Goal: Ask a question

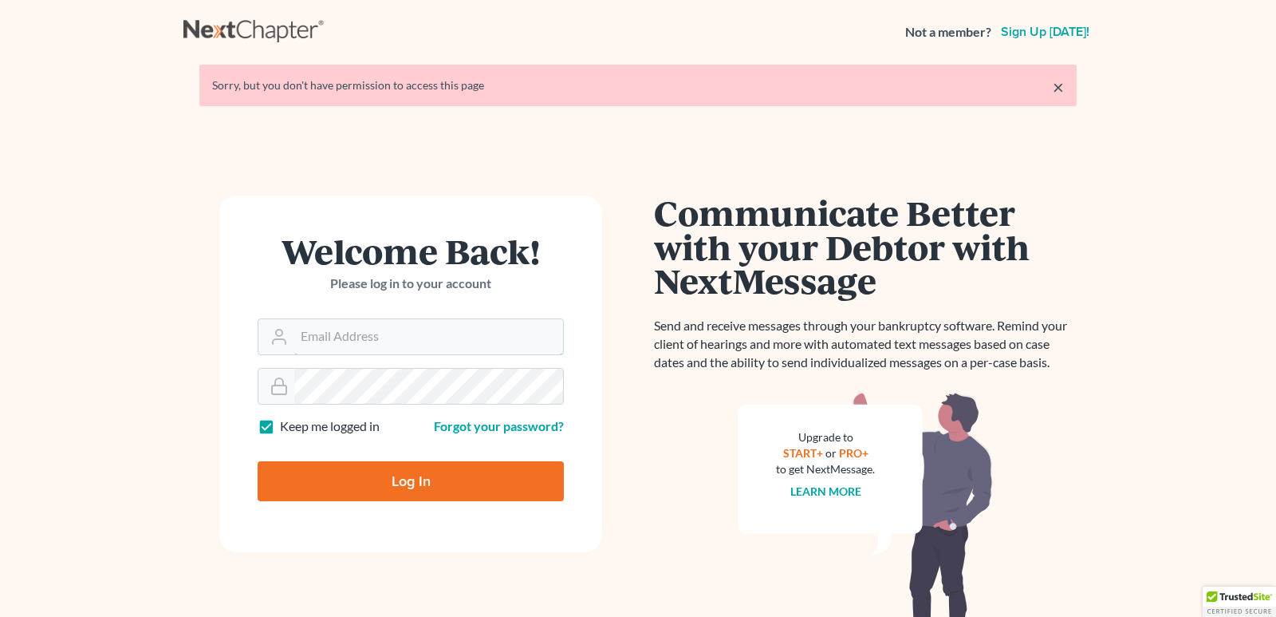
type input "[EMAIL_ADDRESS][DOMAIN_NAME]"
click at [309, 460] on div "Log In" at bounding box center [411, 474] width 306 height 53
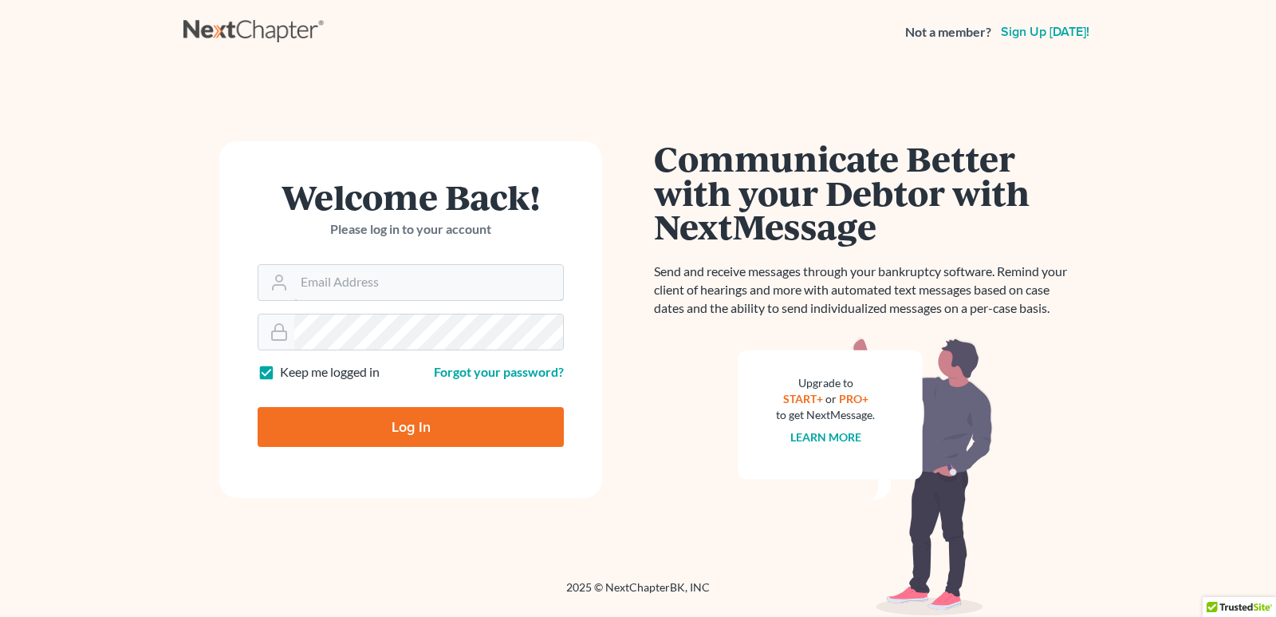
type input "[EMAIL_ADDRESS][DOMAIN_NAME]"
click at [377, 436] on input "Log In" at bounding box center [411, 427] width 306 height 40
type input "Thinking..."
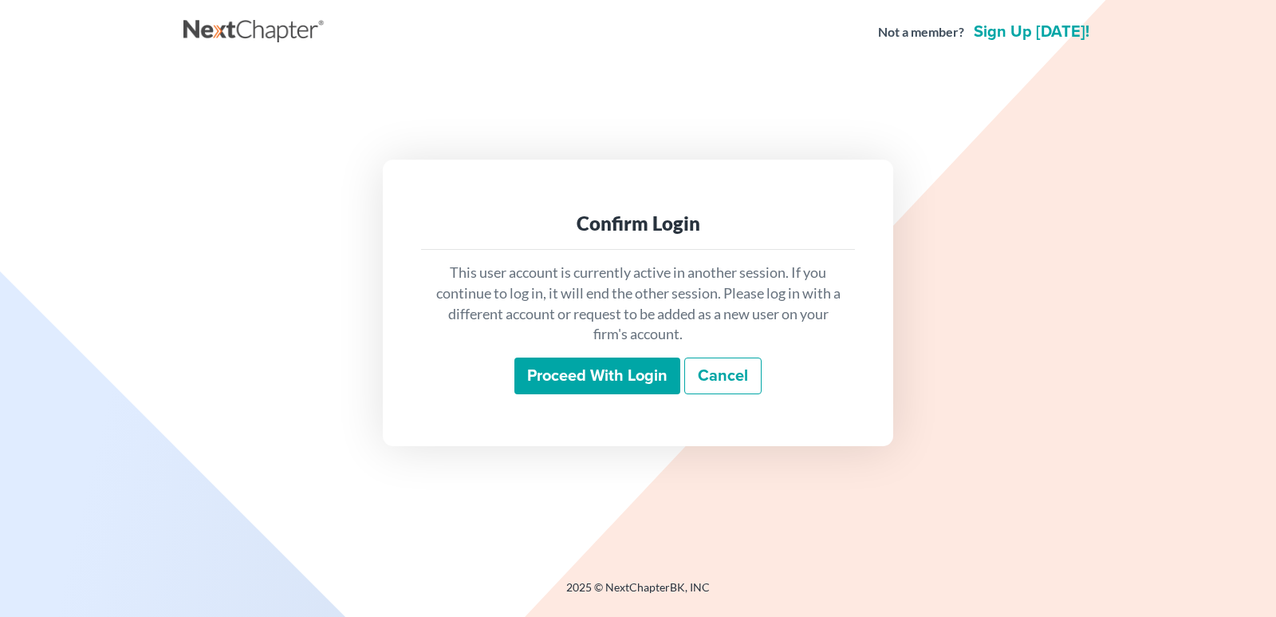
click at [636, 379] on input "Proceed with login" at bounding box center [598, 375] width 166 height 37
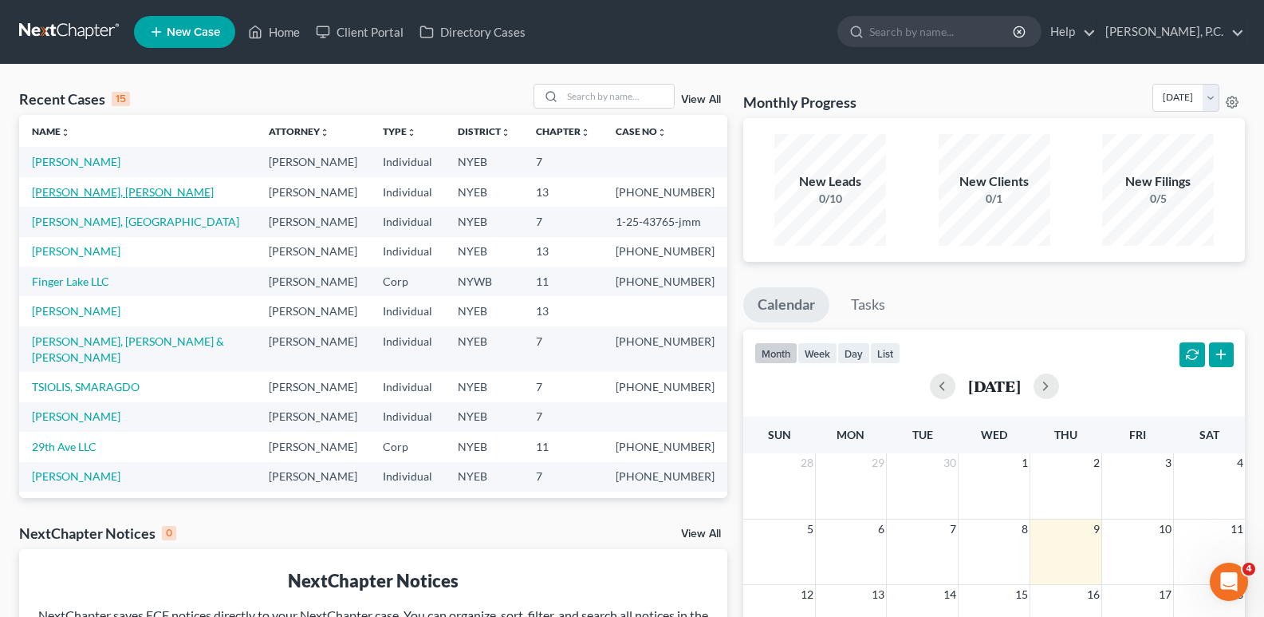
click at [79, 198] on link "Chan, Tak Ching" at bounding box center [123, 192] width 182 height 14
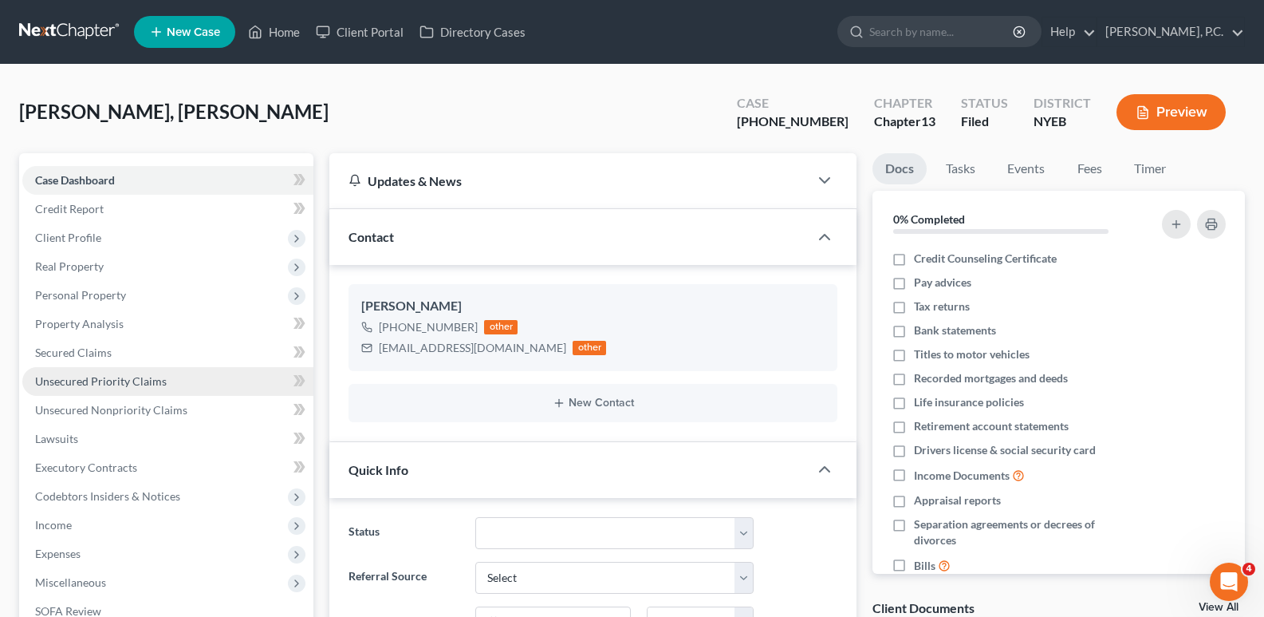
click at [118, 384] on span "Unsecured Priority Claims" at bounding box center [101, 381] width 132 height 14
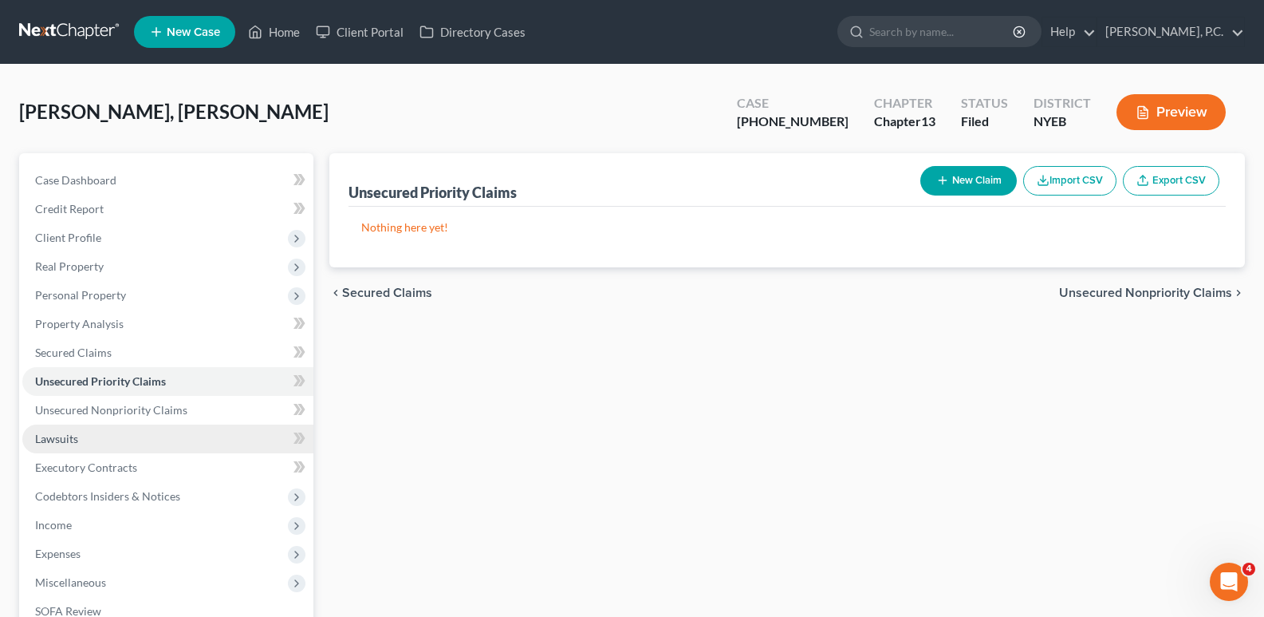
click at [105, 436] on link "Lawsuits" at bounding box center [167, 438] width 291 height 29
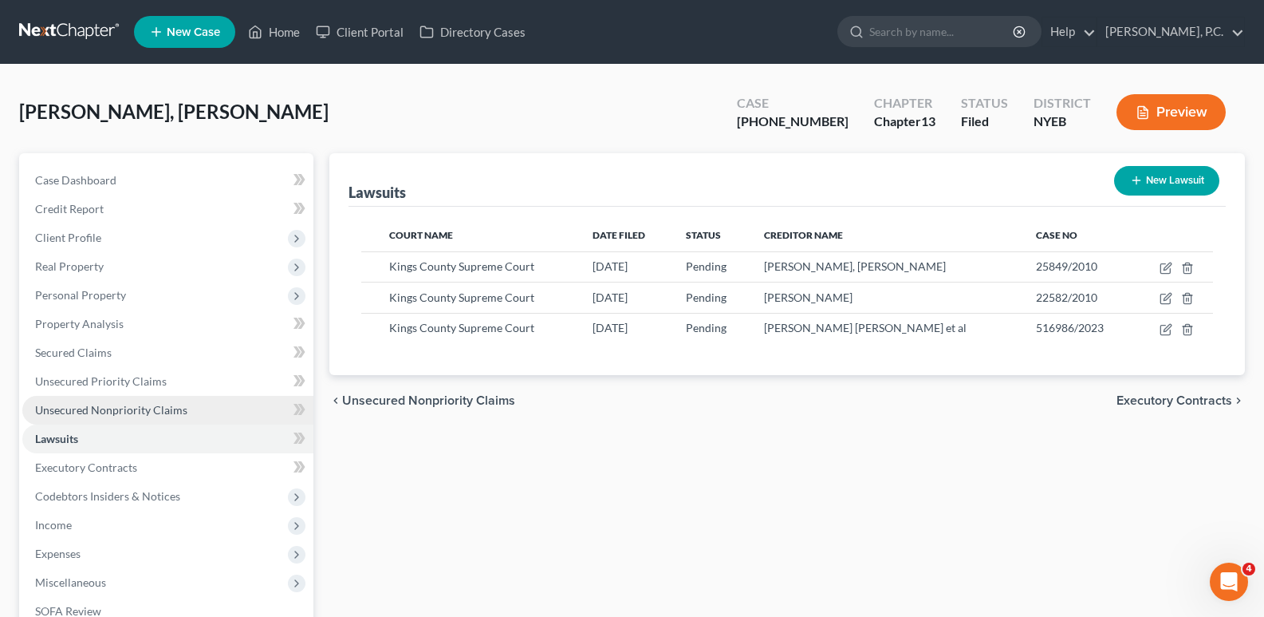
click at [156, 408] on span "Unsecured Nonpriority Claims" at bounding box center [111, 410] width 152 height 14
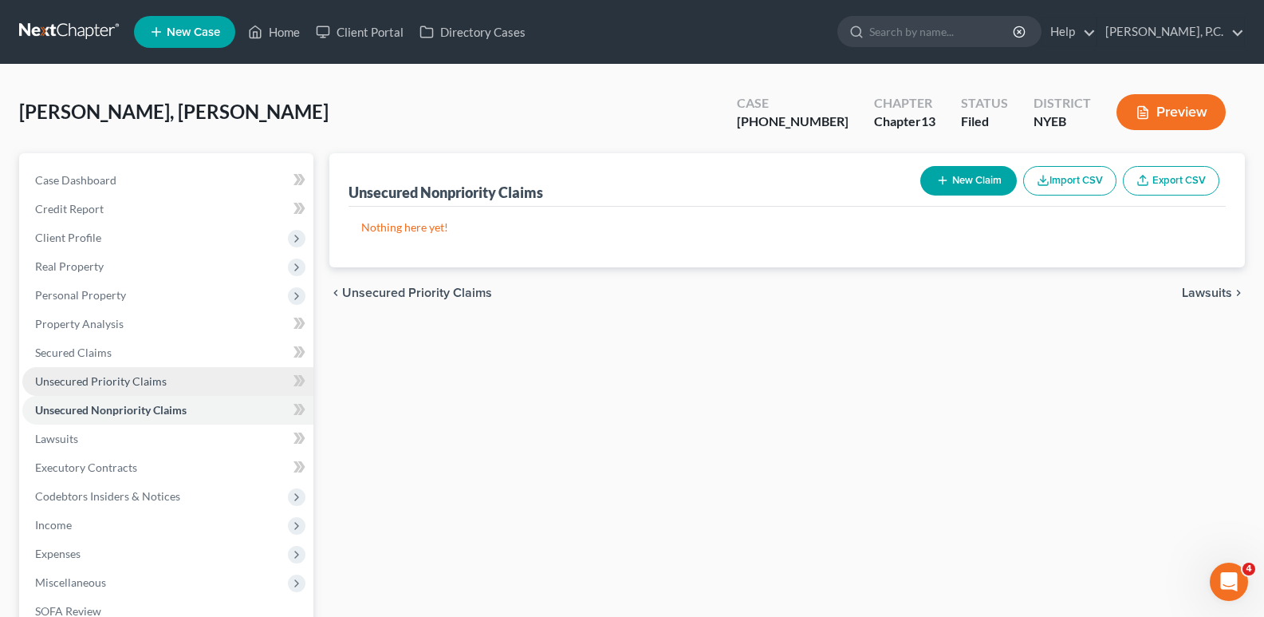
click at [148, 381] on span "Unsecured Priority Claims" at bounding box center [101, 381] width 132 height 14
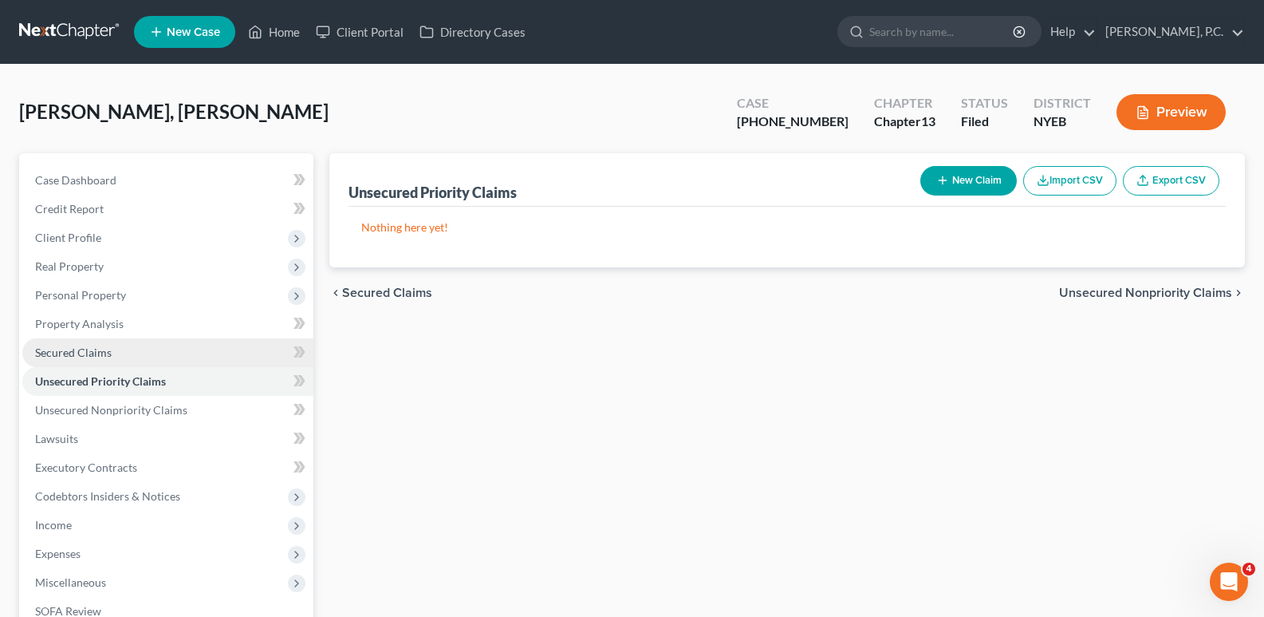
click at [112, 356] on link "Secured Claims" at bounding box center [167, 352] width 291 height 29
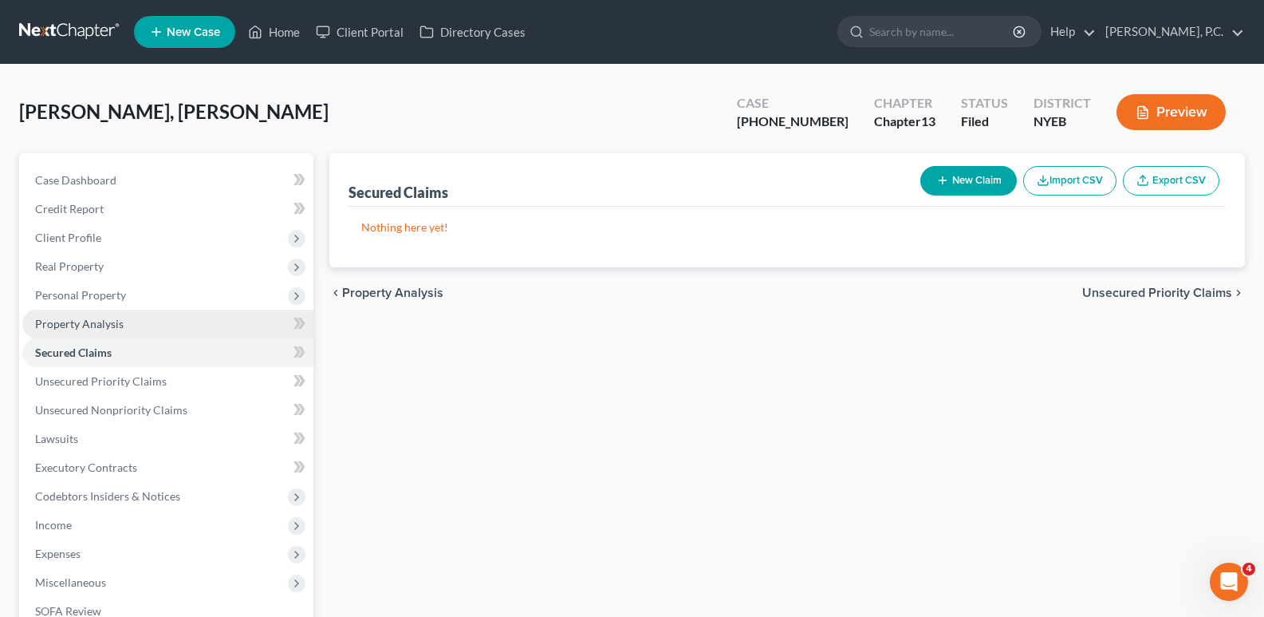
click at [101, 323] on span "Property Analysis" at bounding box center [79, 324] width 89 height 14
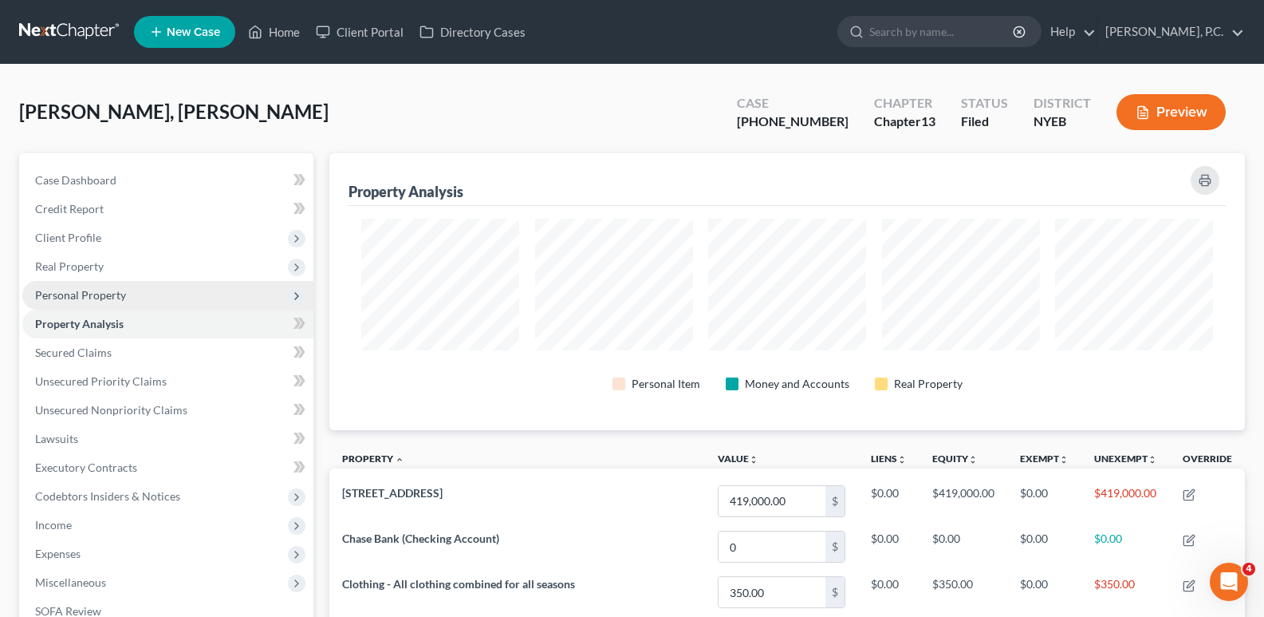
scroll to position [277, 916]
click at [109, 295] on span "Personal Property" at bounding box center [80, 295] width 91 height 14
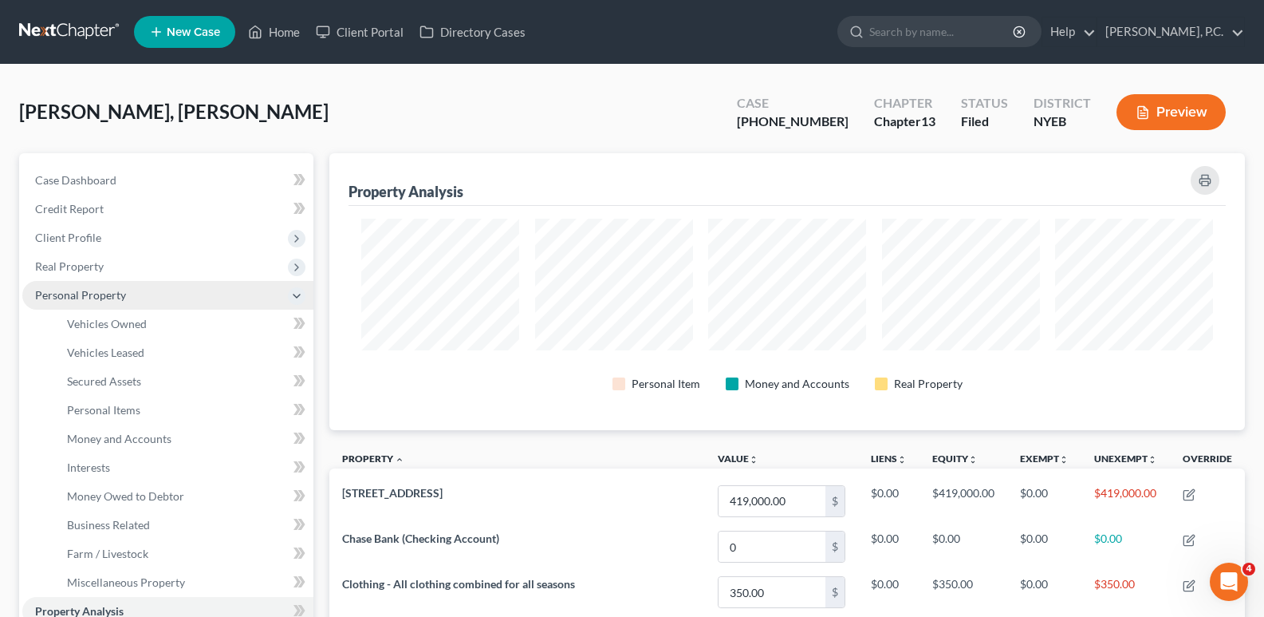
click at [119, 289] on span "Personal Property" at bounding box center [80, 295] width 91 height 14
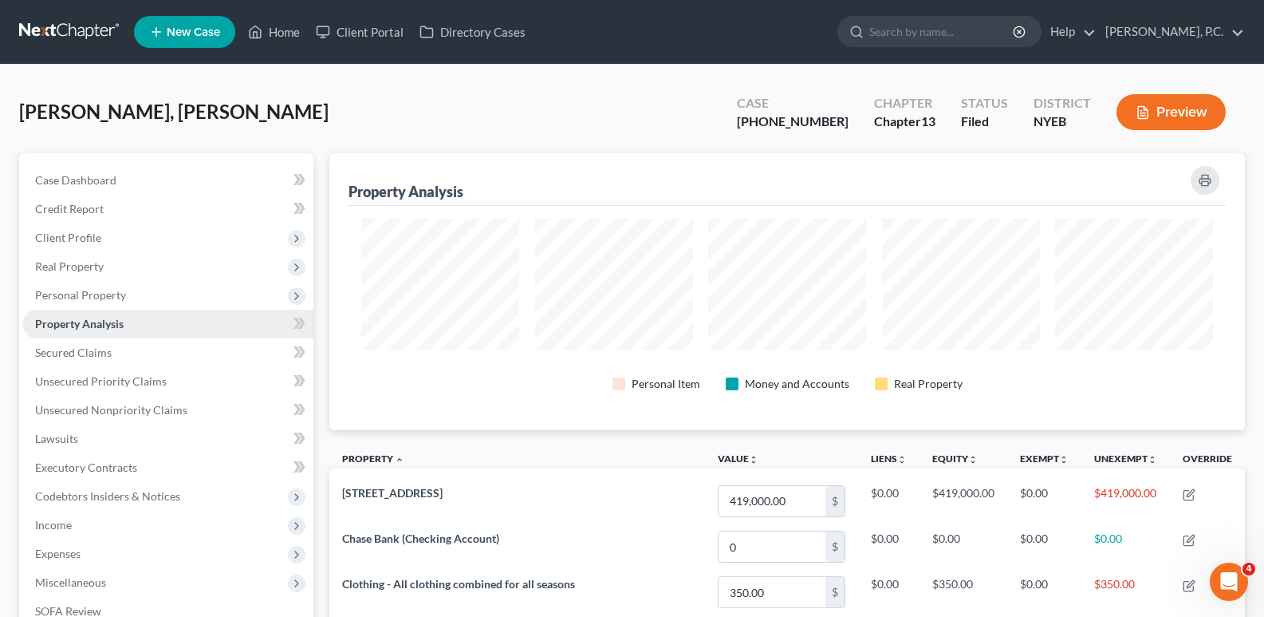
click at [120, 314] on link "Property Analysis" at bounding box center [167, 324] width 291 height 29
click at [120, 294] on span "Personal Property" at bounding box center [80, 295] width 91 height 14
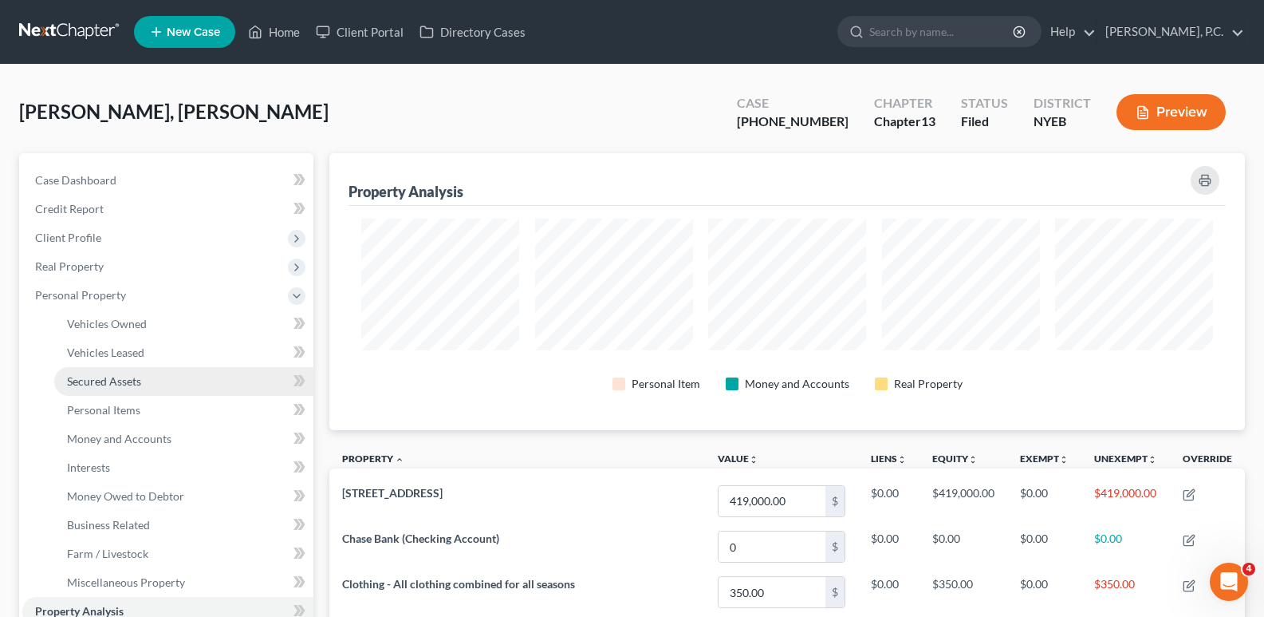
click at [121, 370] on link "Secured Assets" at bounding box center [183, 381] width 259 height 29
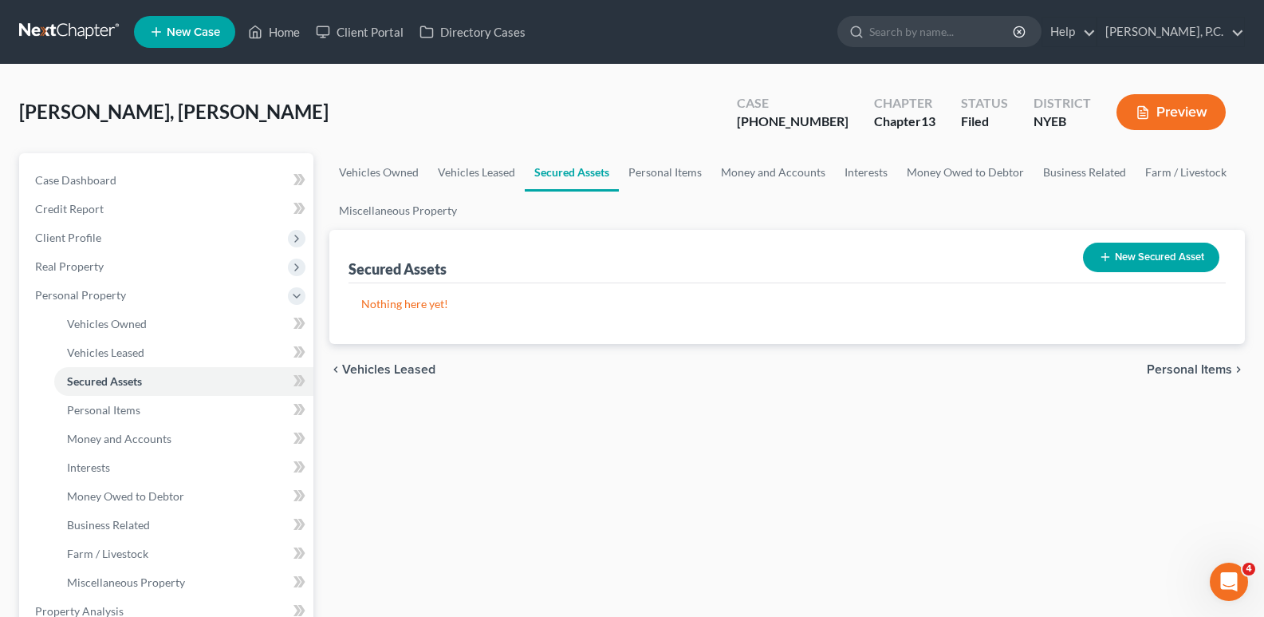
click at [1114, 262] on button "New Secured Asset" at bounding box center [1151, 258] width 136 height 30
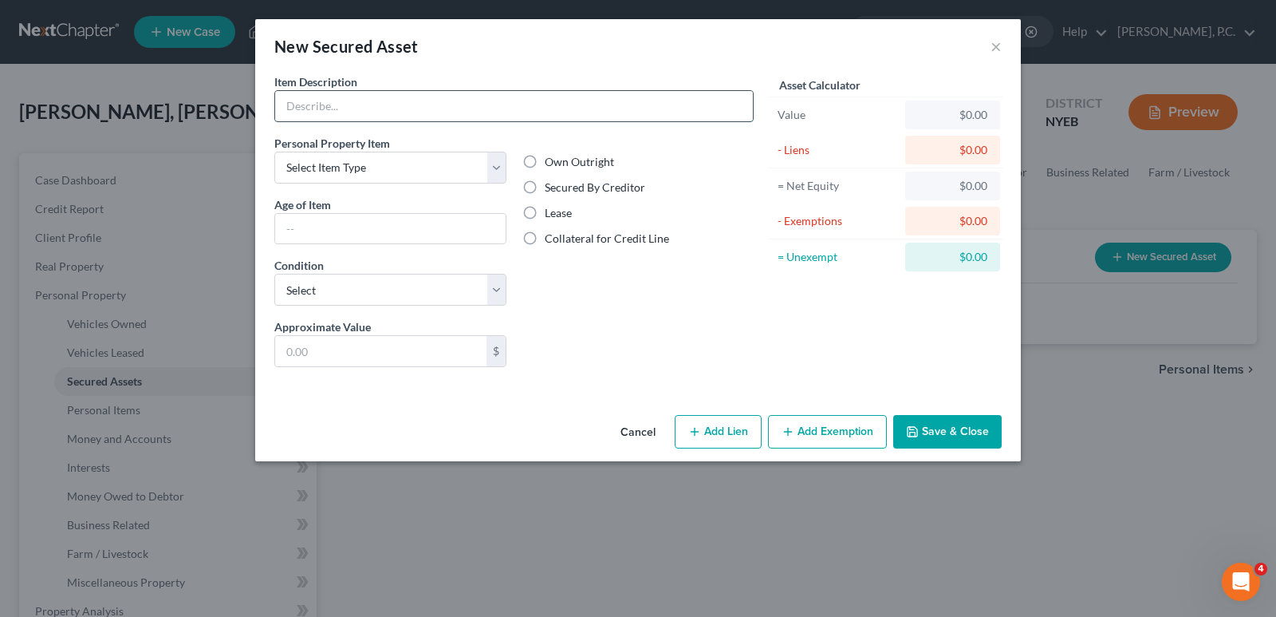
click at [370, 96] on input "text" at bounding box center [514, 106] width 478 height 30
click at [294, 44] on div "New Secured Asset" at bounding box center [346, 46] width 144 height 22
click at [648, 432] on button "Cancel" at bounding box center [638, 432] width 61 height 32
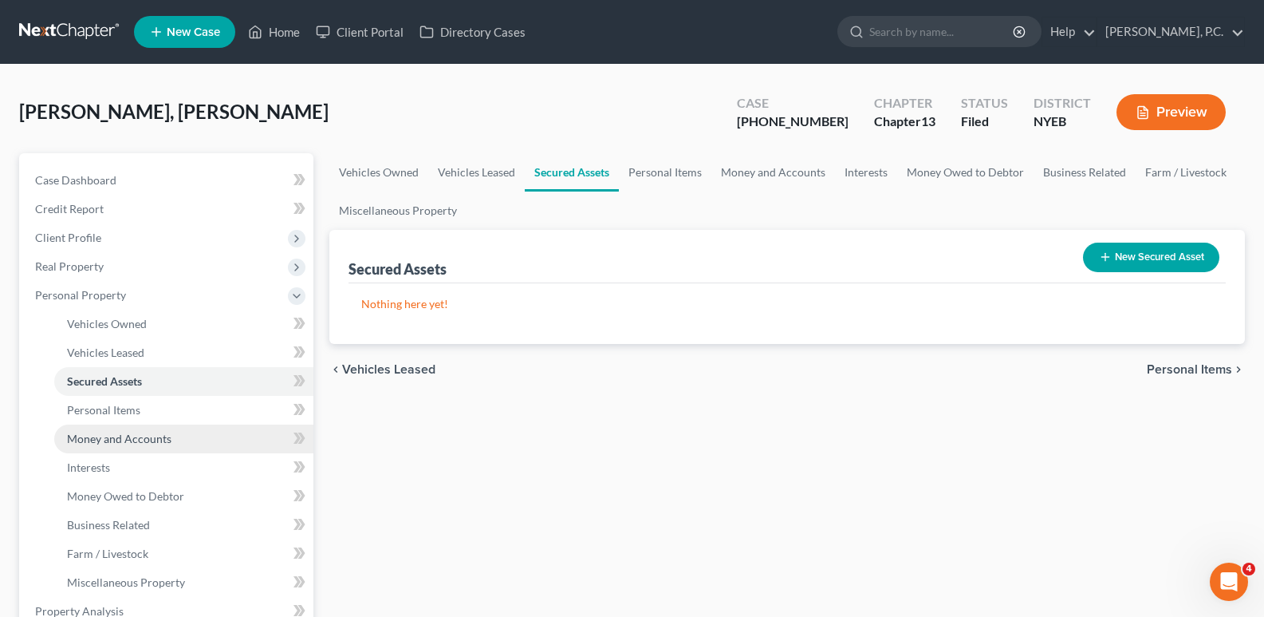
click at [148, 437] on span "Money and Accounts" at bounding box center [119, 439] width 105 height 14
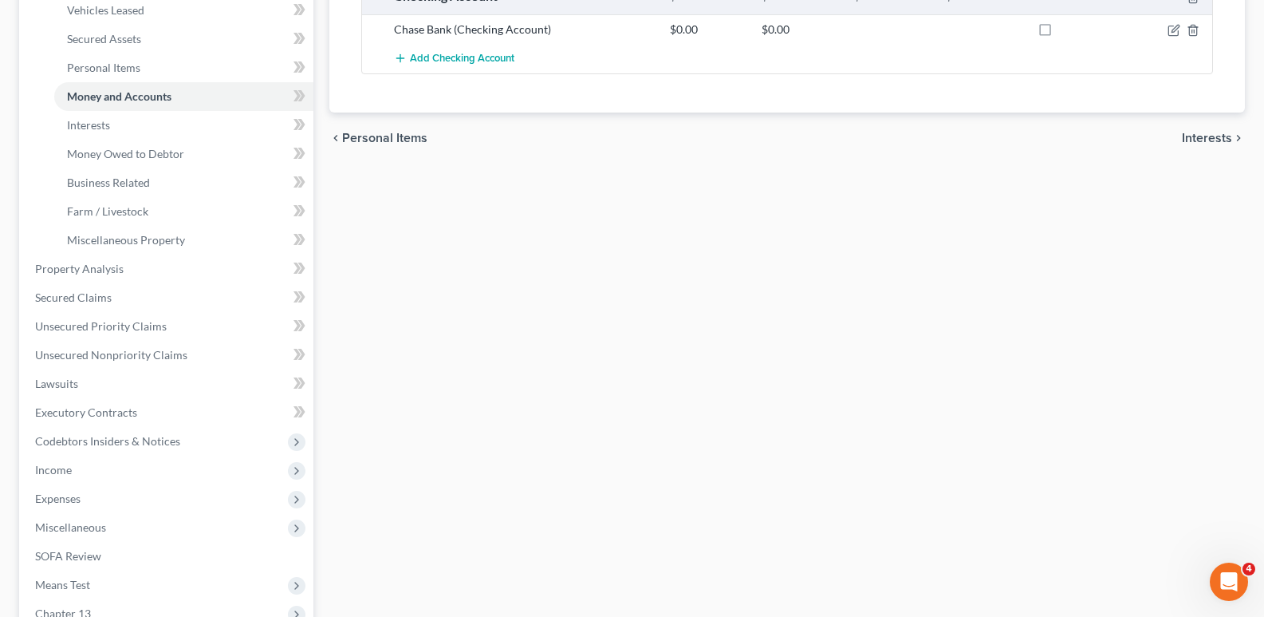
scroll to position [292, 0]
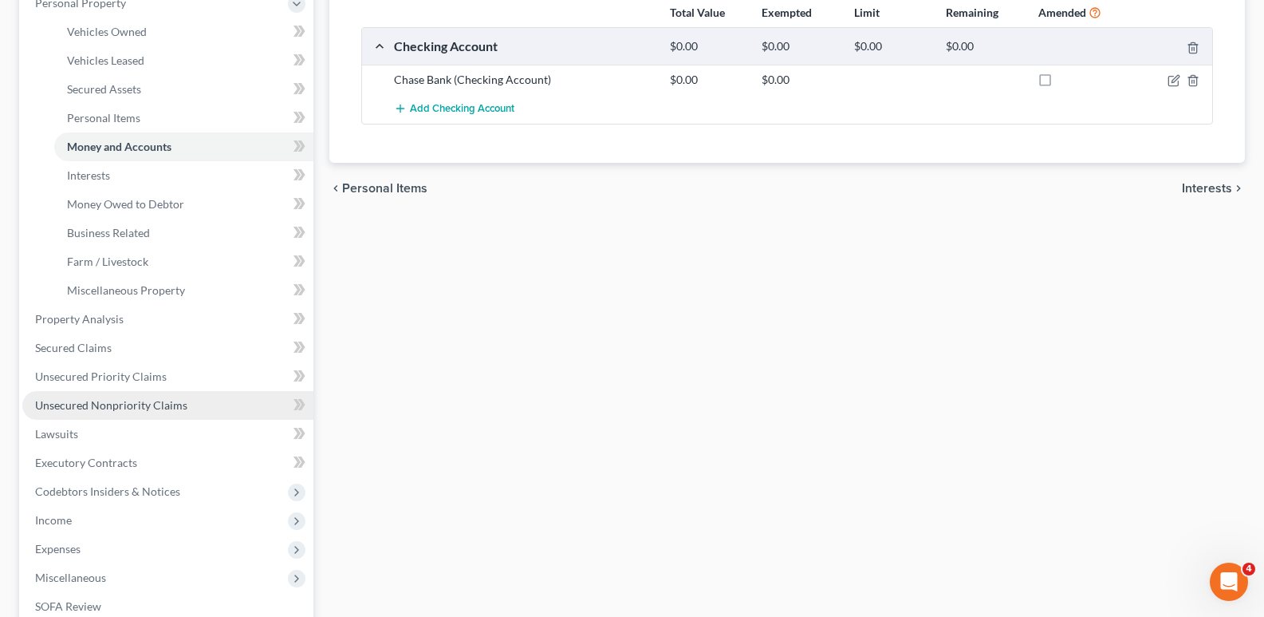
click at [157, 408] on span "Unsecured Nonpriority Claims" at bounding box center [111, 405] width 152 height 14
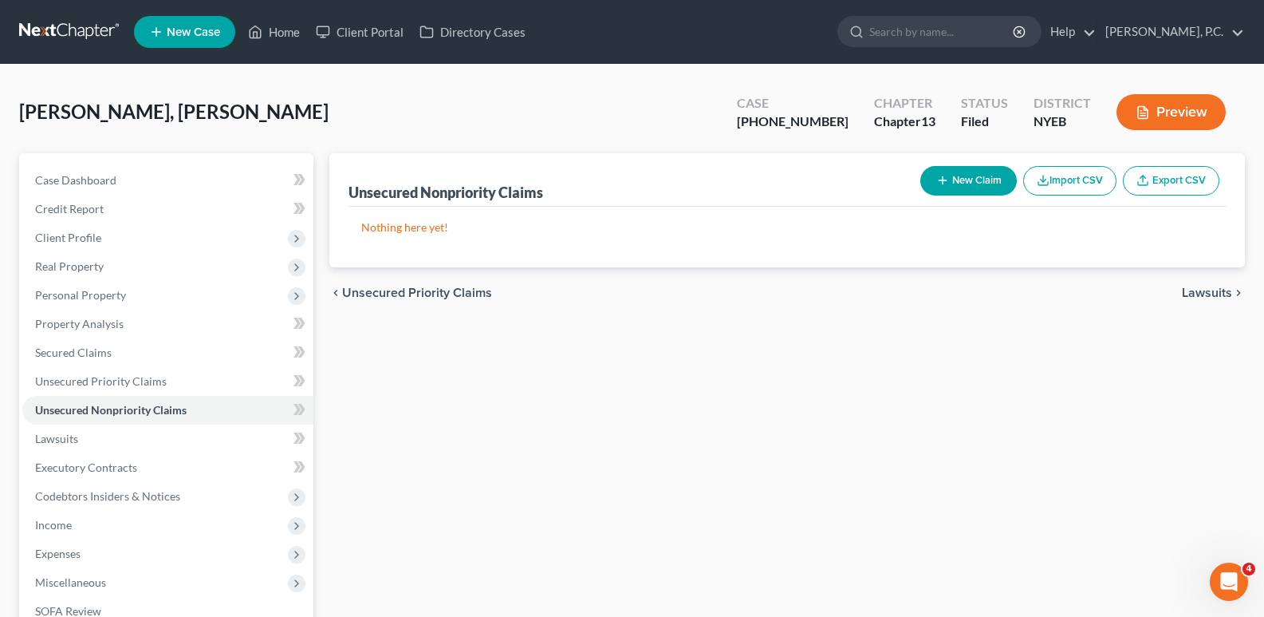
click at [937, 177] on icon "button" at bounding box center [943, 180] width 13 height 13
select select "0"
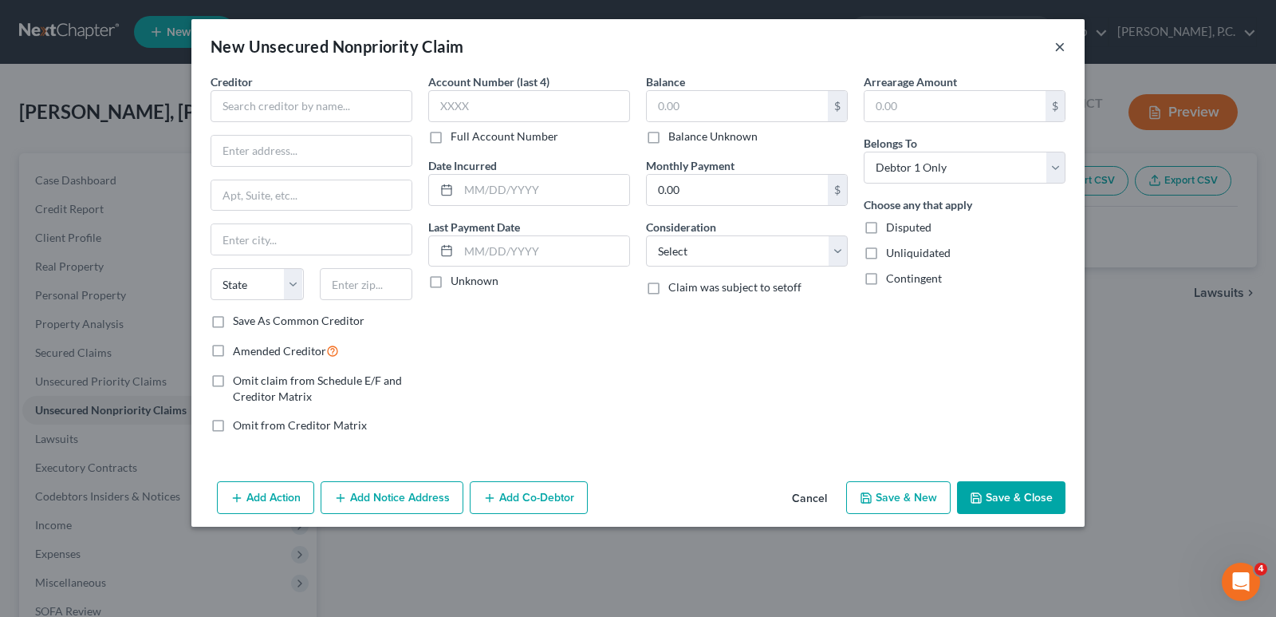
click at [1055, 47] on button "×" at bounding box center [1060, 46] width 11 height 19
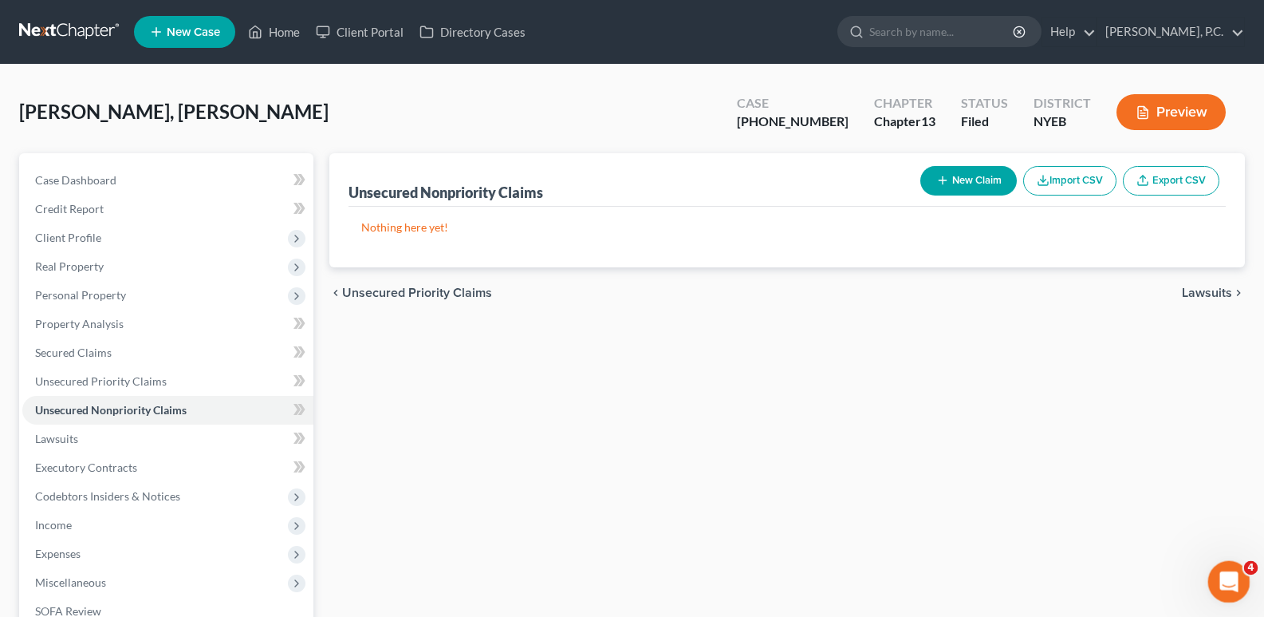
click at [1233, 587] on div "Open Intercom Messenger" at bounding box center [1227, 579] width 53 height 53
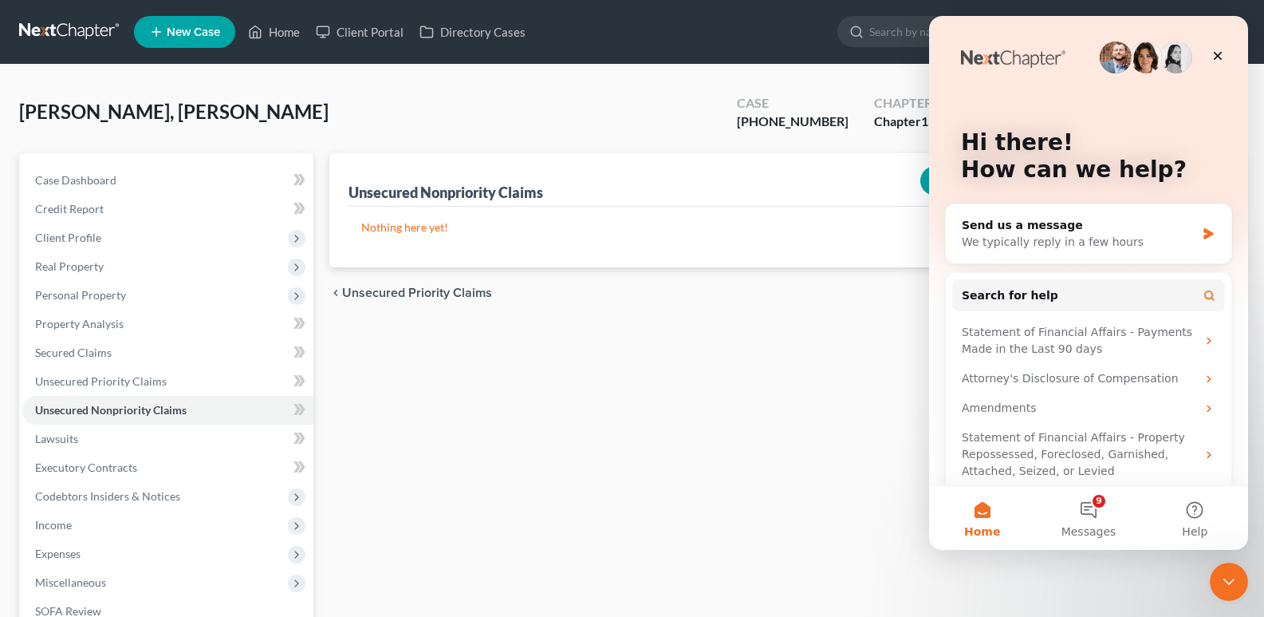
scroll to position [16, 0]
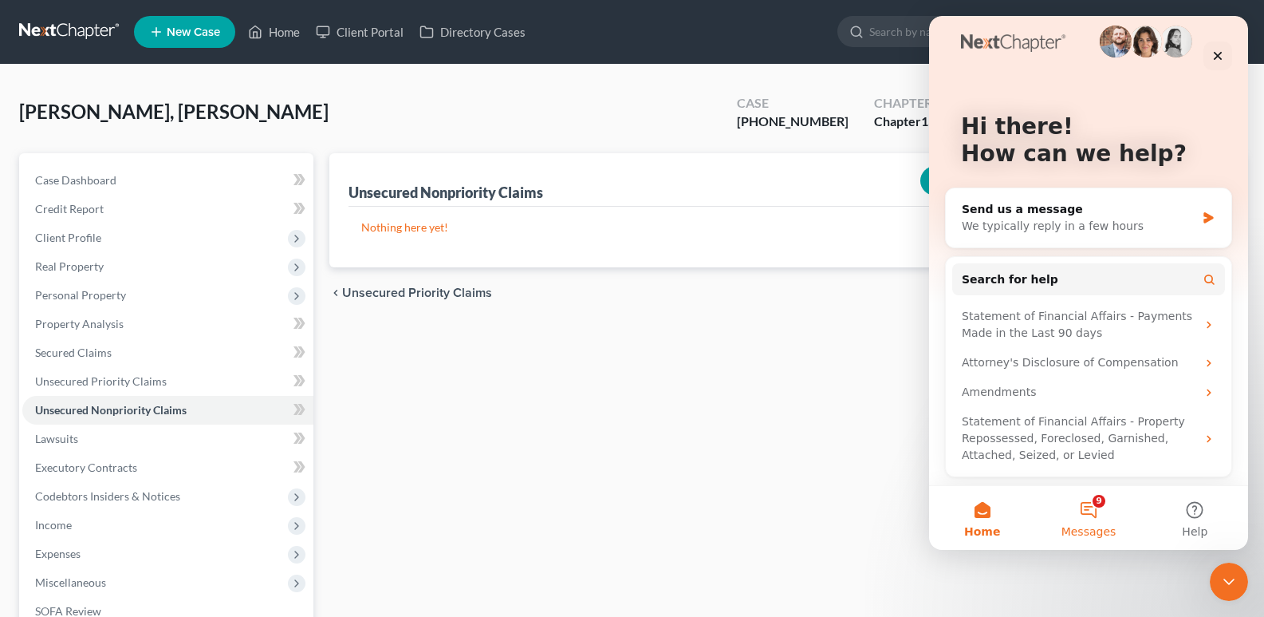
click at [1100, 512] on button "9 Messages" at bounding box center [1088, 518] width 106 height 64
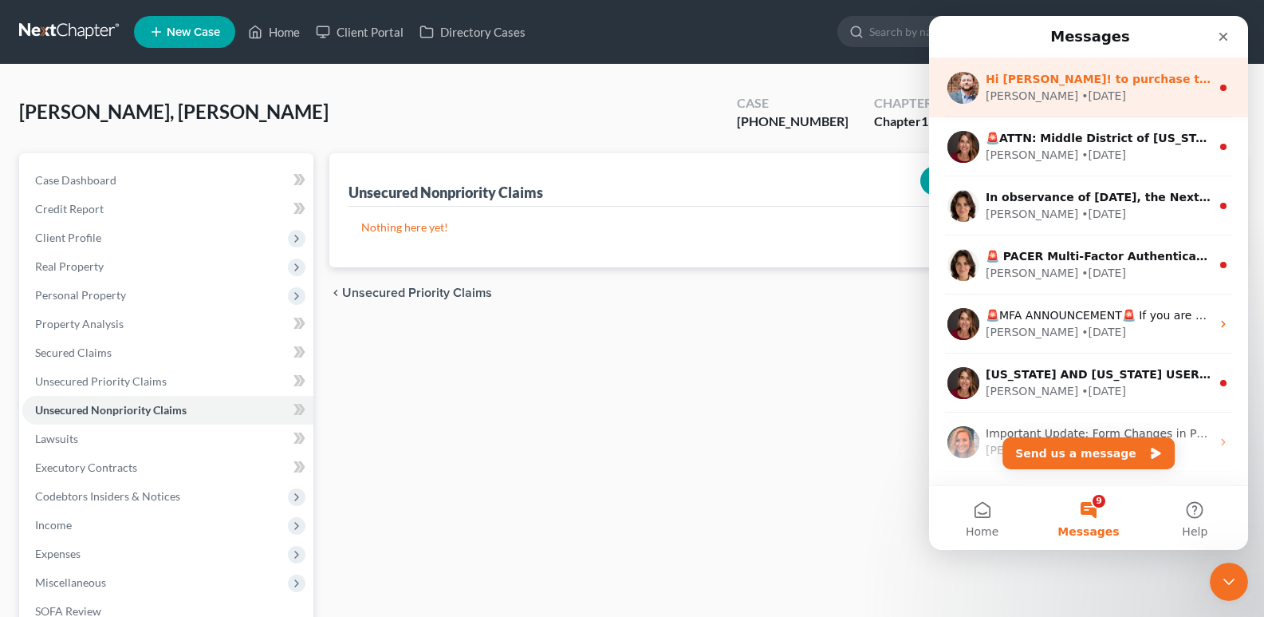
click at [1094, 98] on div "James • 3w ago" at bounding box center [1098, 96] width 225 height 17
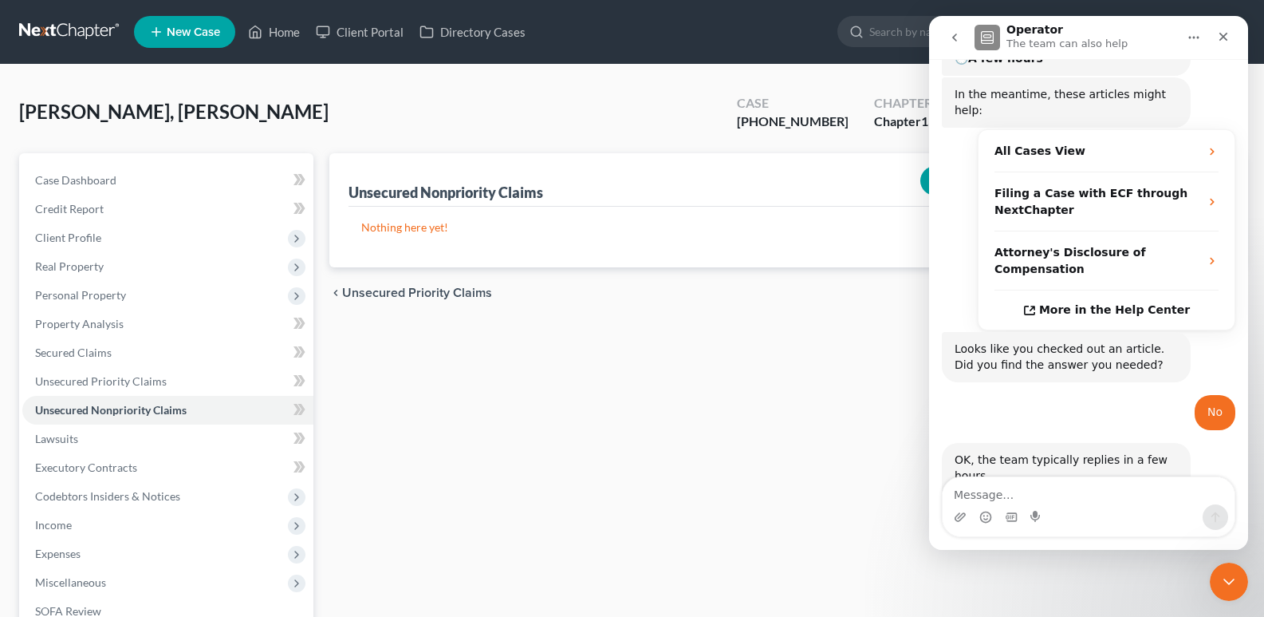
scroll to position [211, 0]
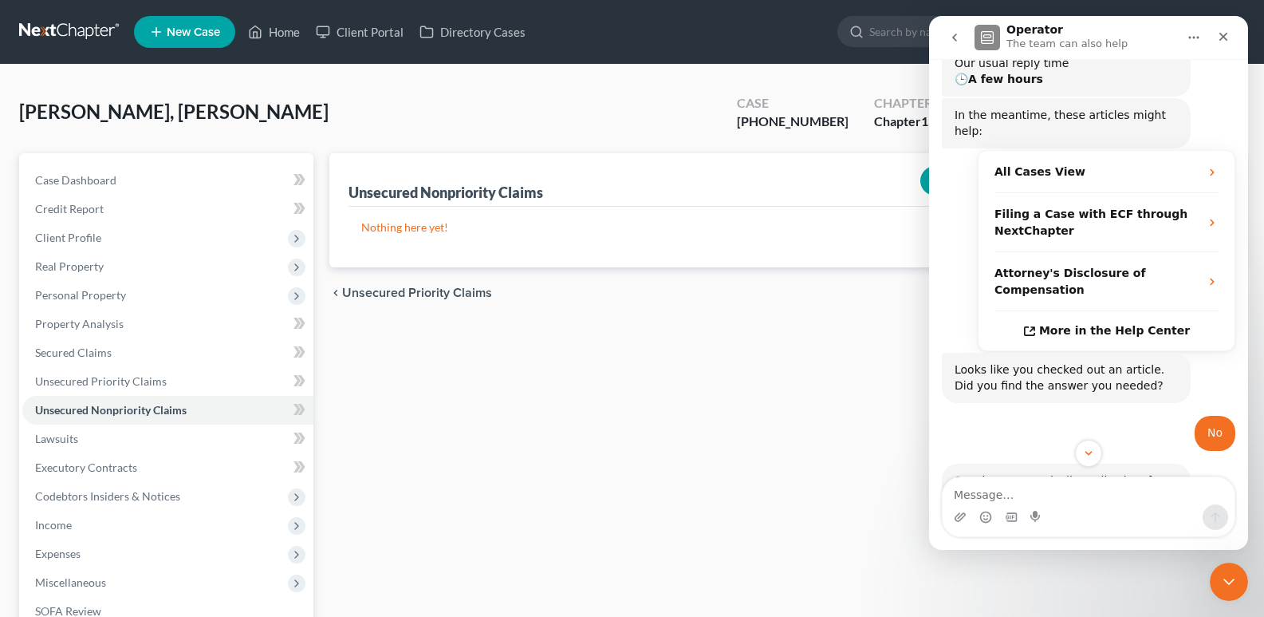
click at [956, 39] on icon "go back" at bounding box center [955, 38] width 5 height 8
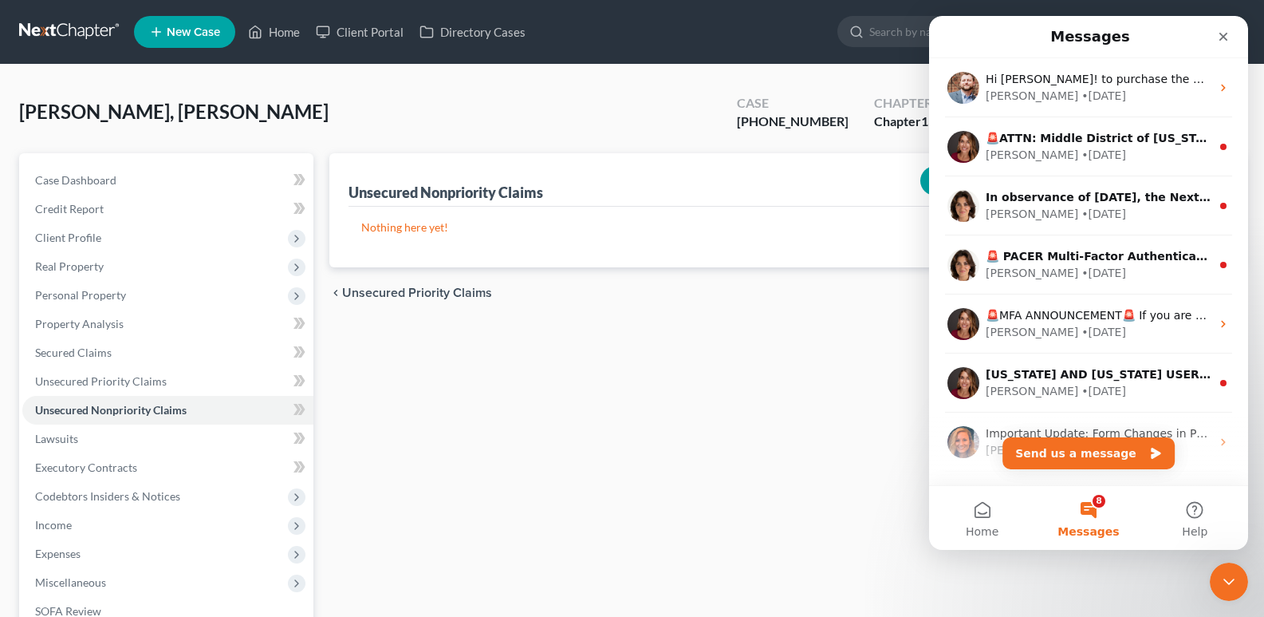
scroll to position [0, 0]
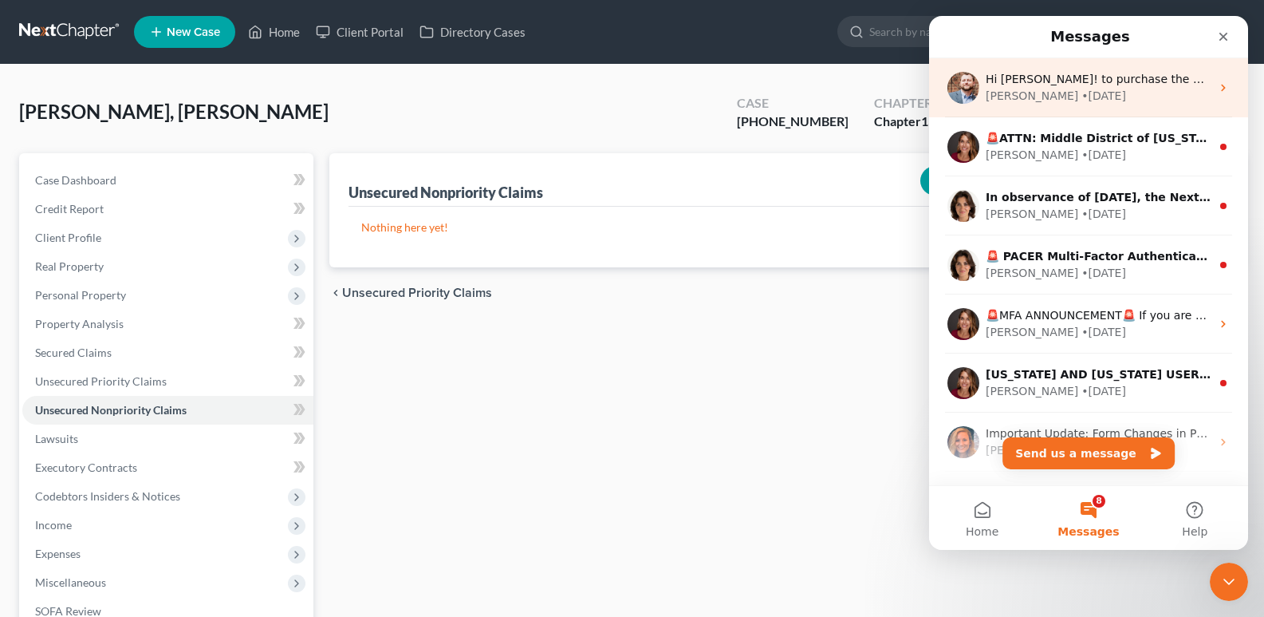
click at [1091, 95] on div "James • 3w ago" at bounding box center [1098, 96] width 225 height 17
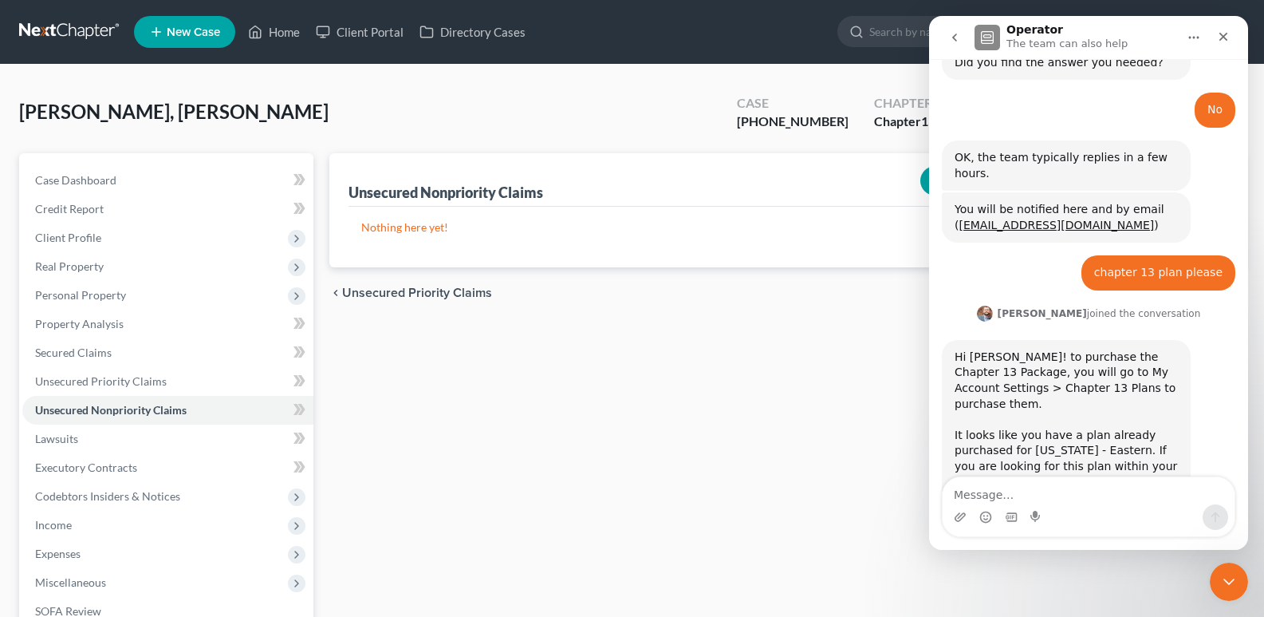
scroll to position [552, 0]
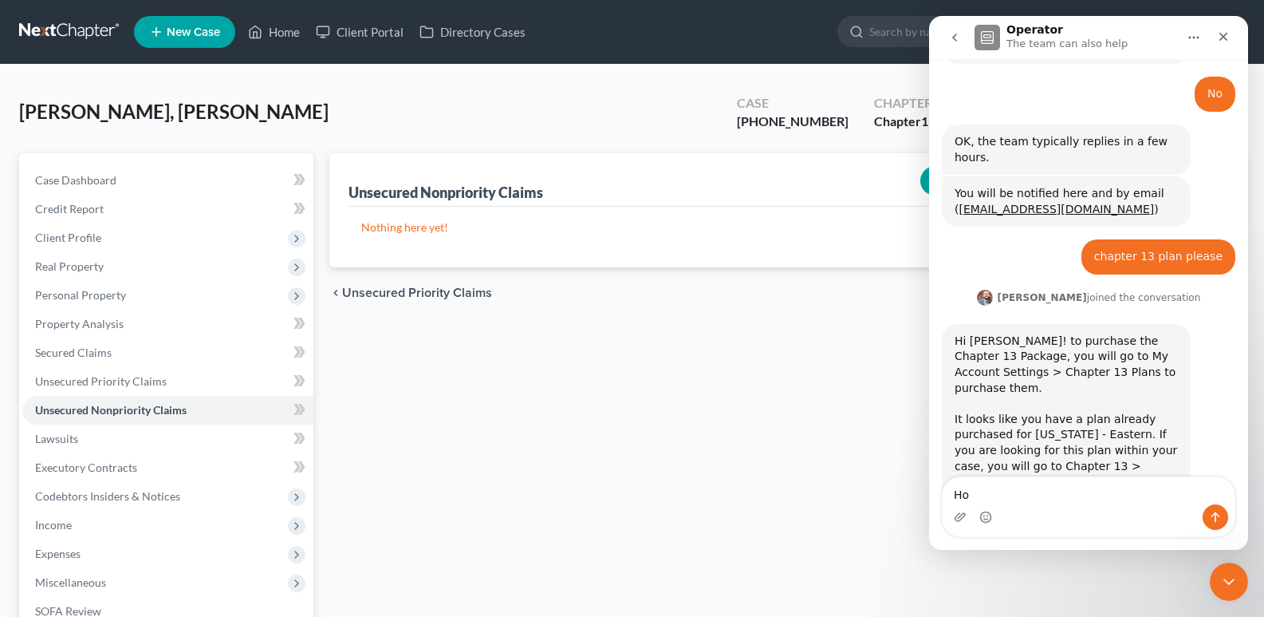
type textarea "H"
type textarea "Hello How can I amend the creditor info page?"
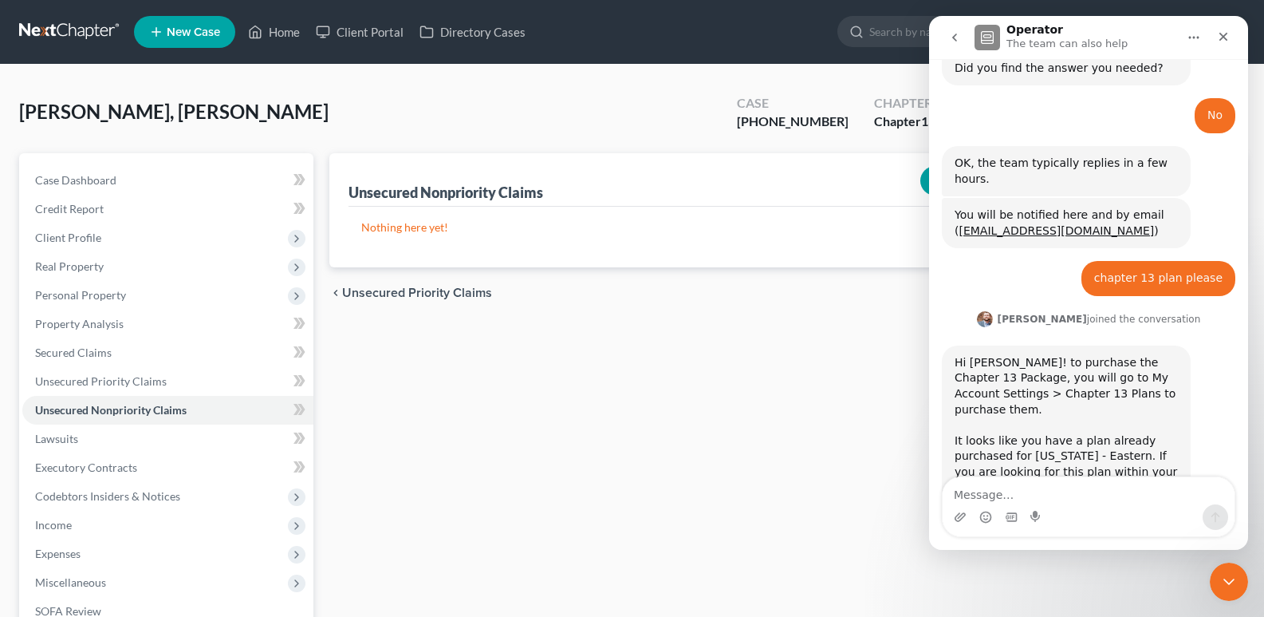
scroll to position [658, 0]
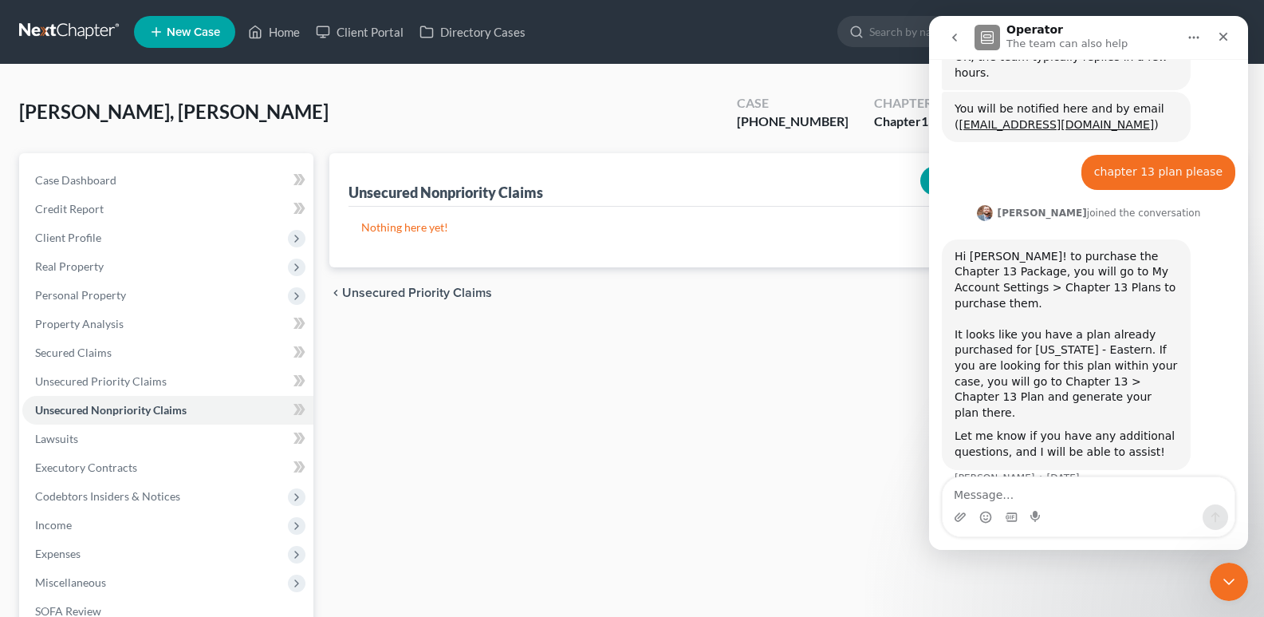
click at [744, 349] on div "Unsecured Nonpriority Claims New Claim Import CSV Export CSV Nothing here yet! …" at bounding box center [787, 484] width 932 height 663
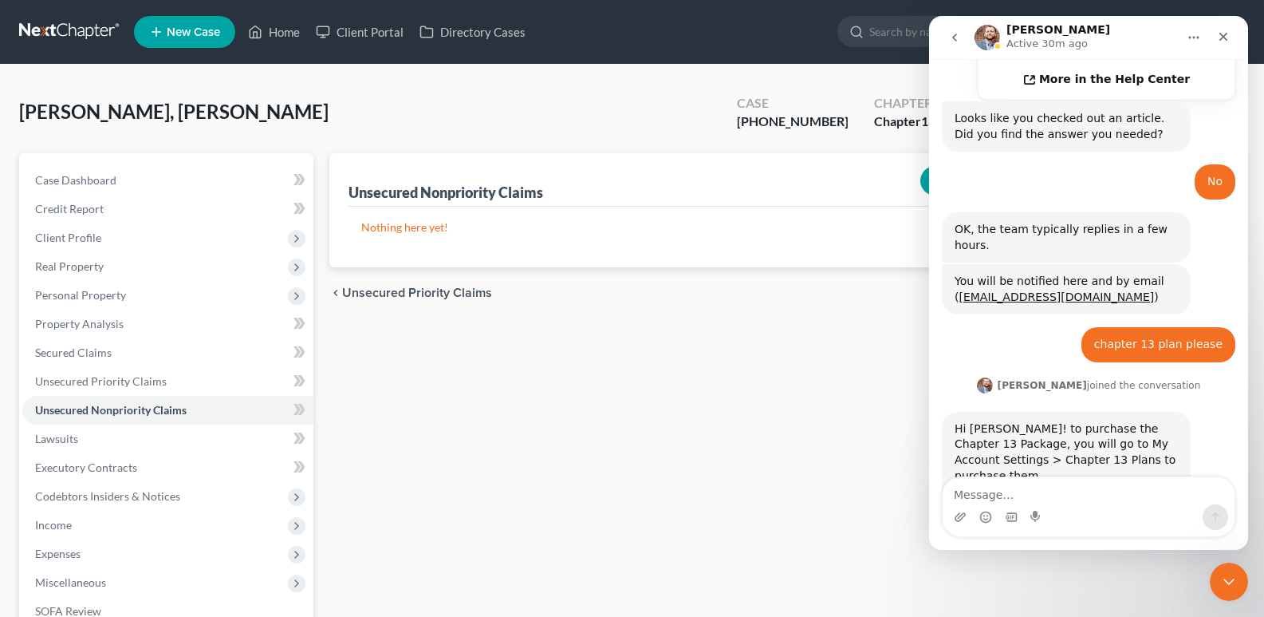
click at [949, 41] on icon "go back" at bounding box center [955, 37] width 13 height 13
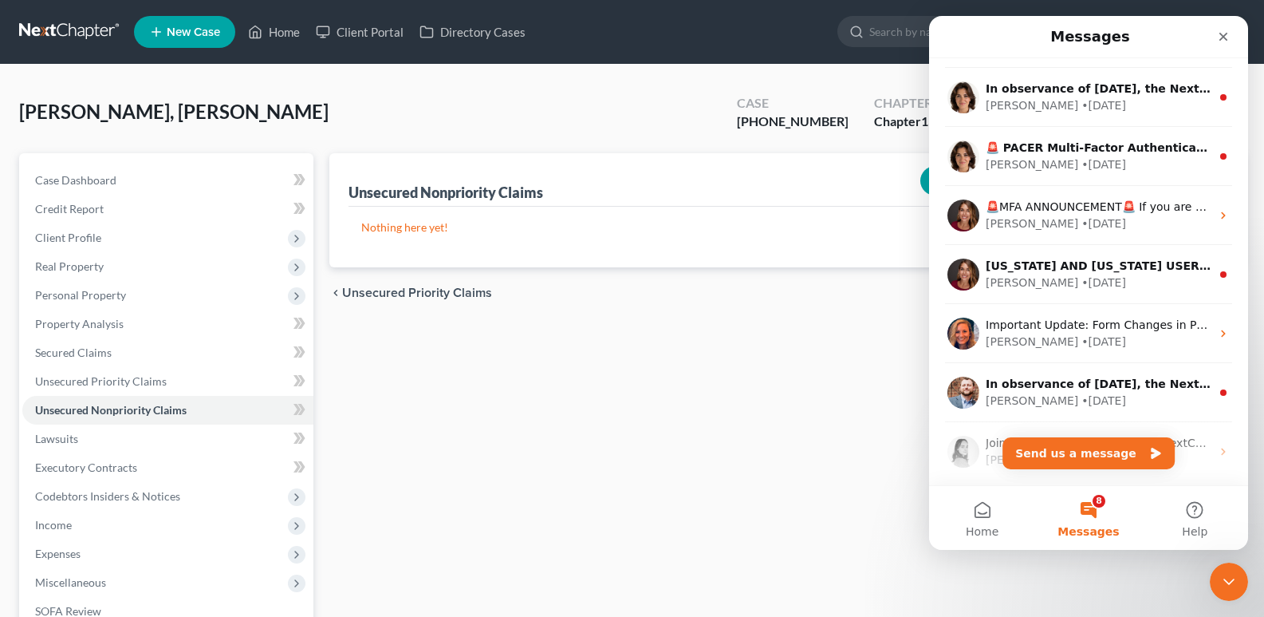
scroll to position [227, 0]
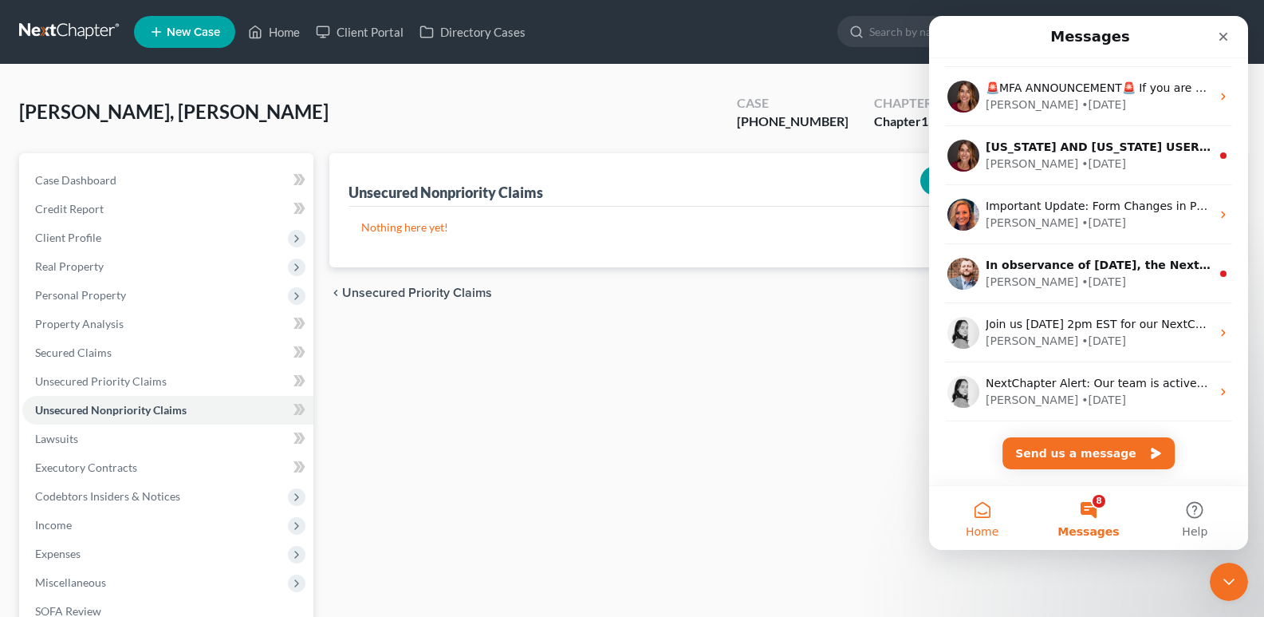
click at [993, 519] on button "Home" at bounding box center [982, 518] width 106 height 64
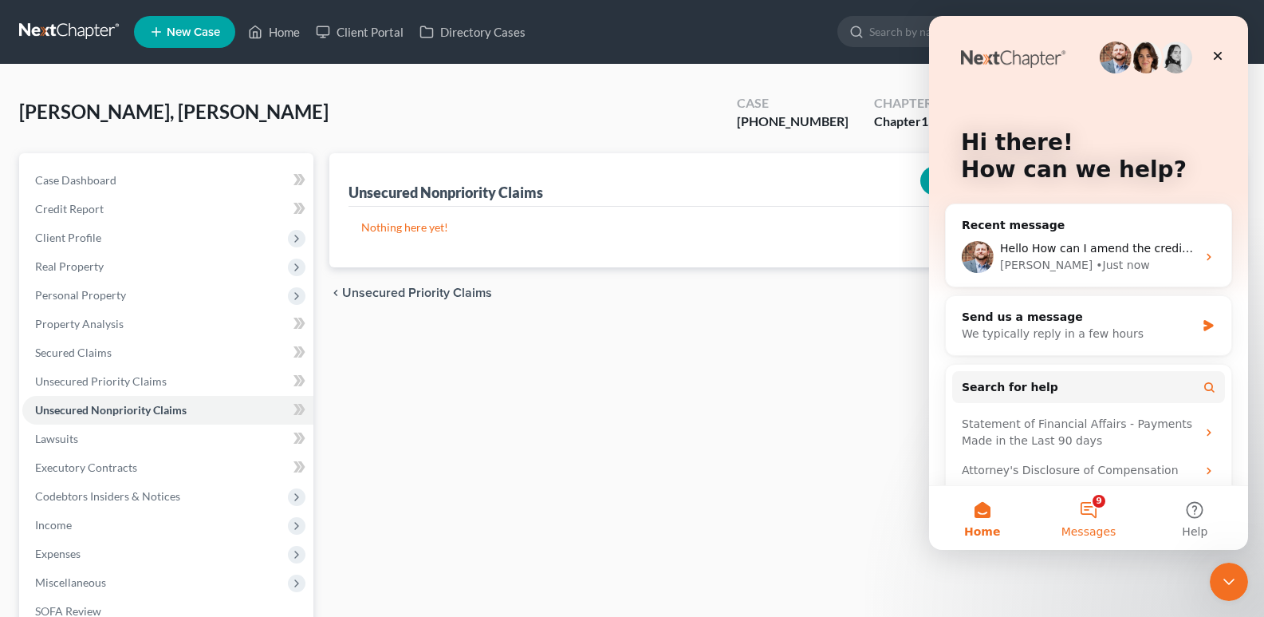
click at [1102, 511] on button "9 Messages" at bounding box center [1088, 518] width 106 height 64
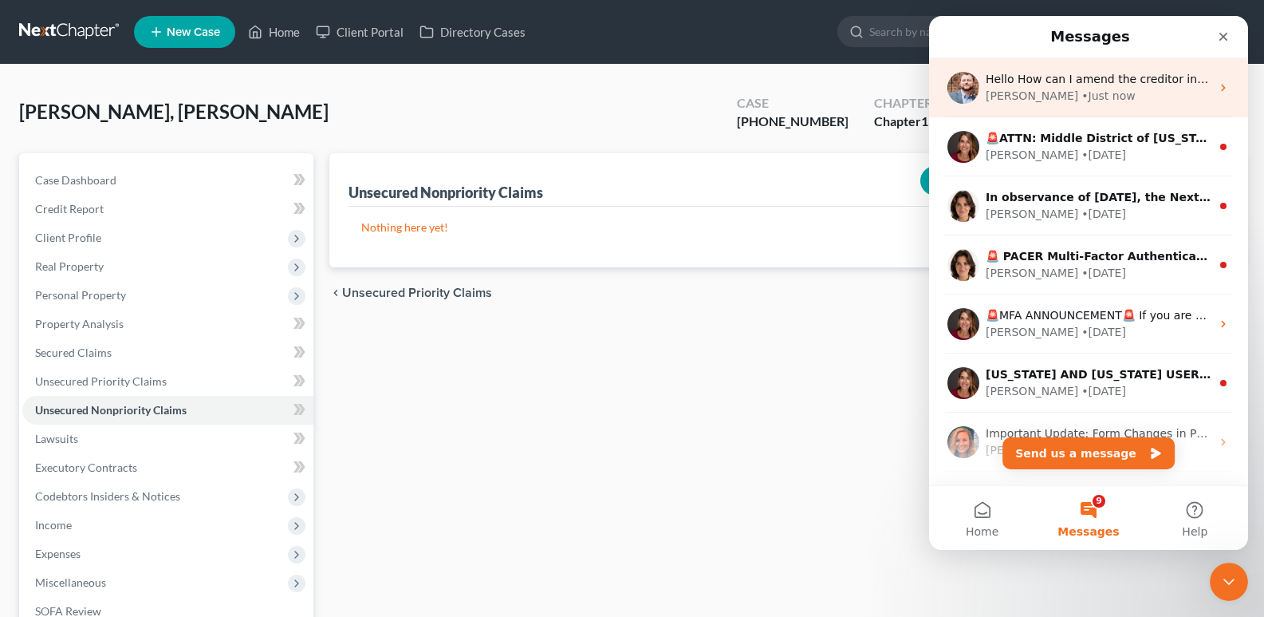
click at [1154, 88] on div "James • Just now" at bounding box center [1098, 96] width 225 height 17
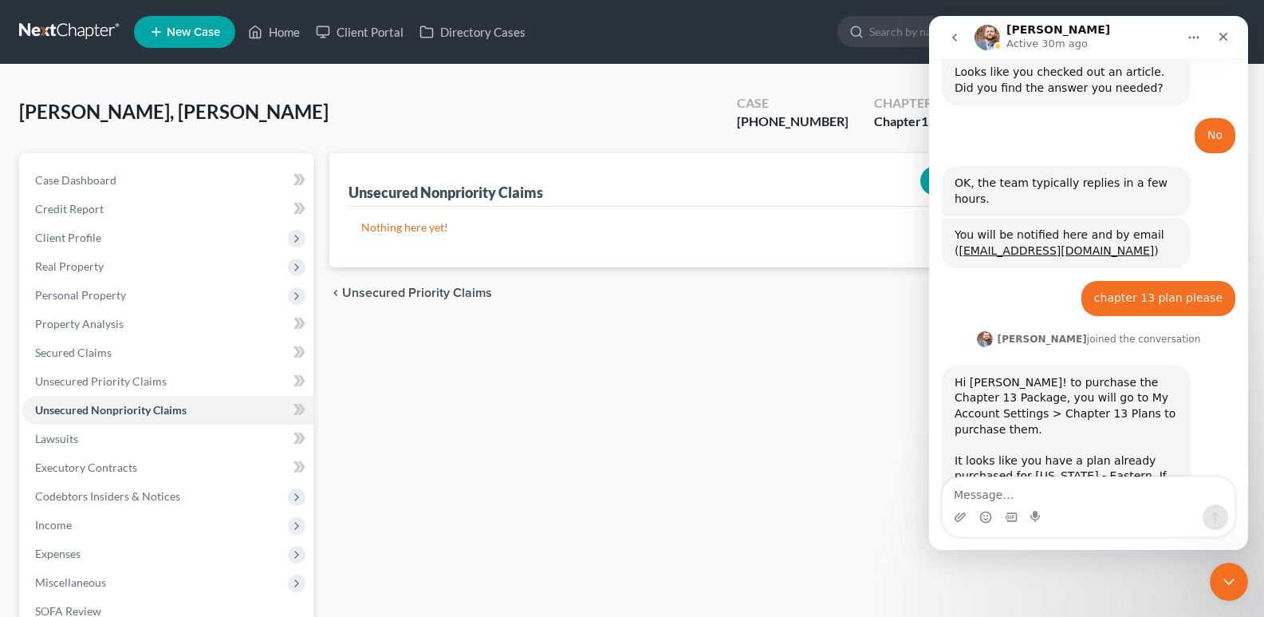
scroll to position [658, 0]
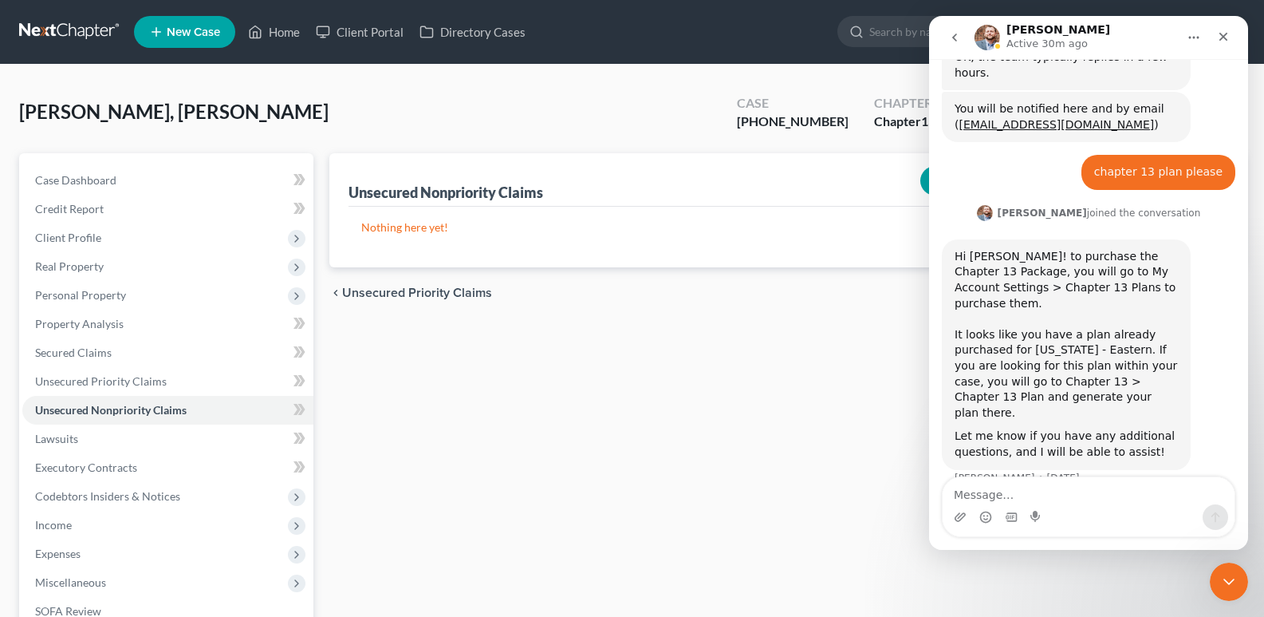
click at [953, 37] on icon "go back" at bounding box center [955, 38] width 5 height 8
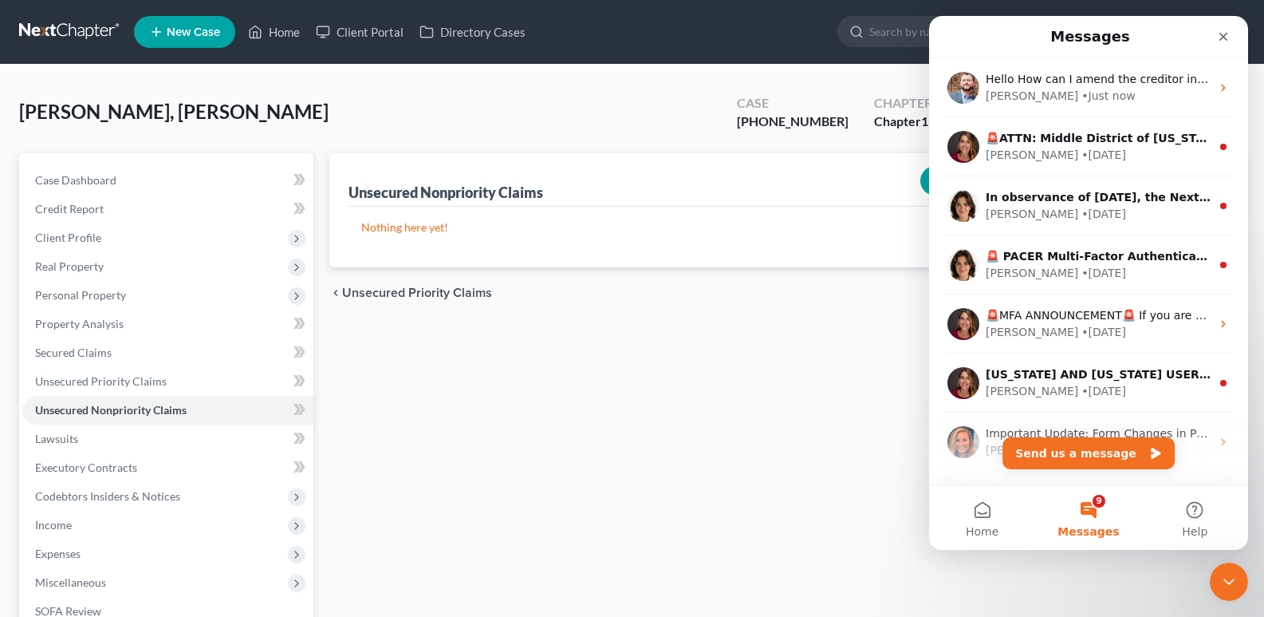
scroll to position [0, 0]
click at [1087, 454] on button "Send us a message" at bounding box center [1089, 453] width 172 height 32
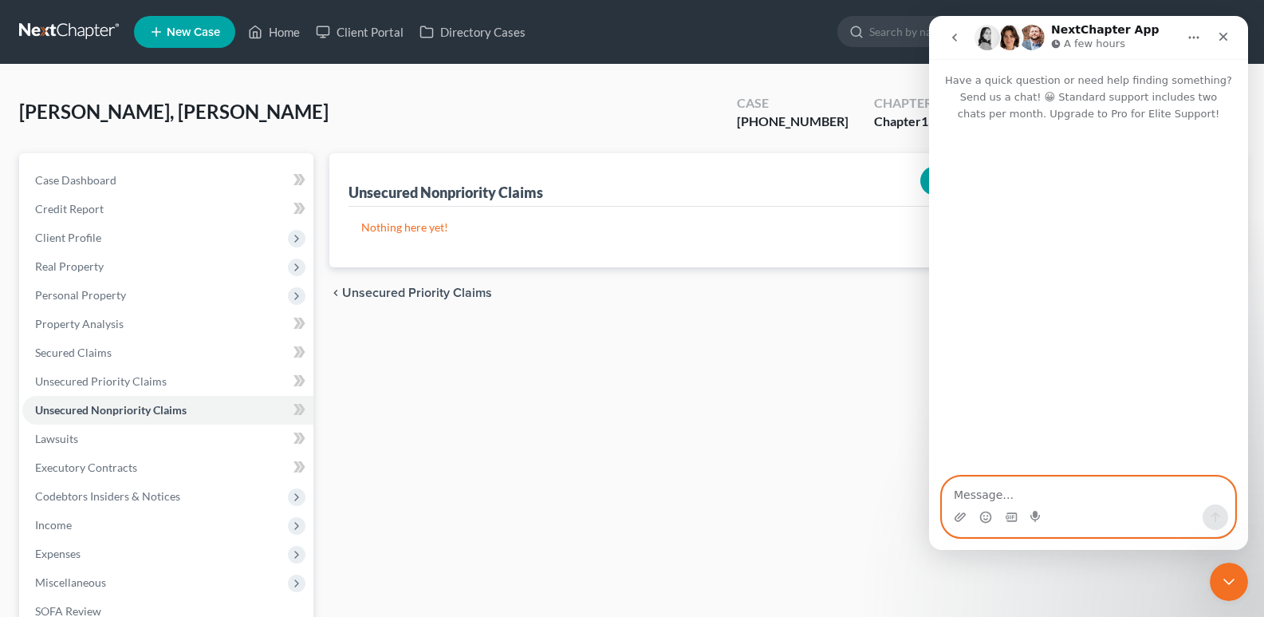
click at [1008, 497] on textarea "Message…" at bounding box center [1089, 490] width 292 height 27
type textarea "Hi How can I amend creditor info ?"
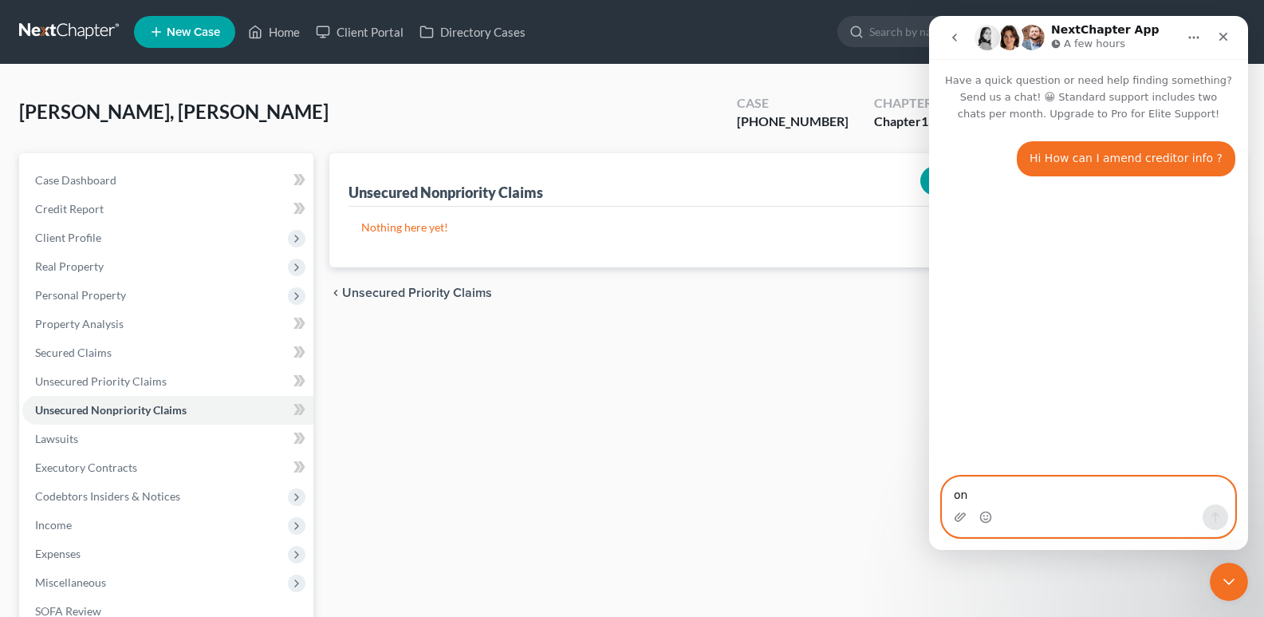
type textarea "on"
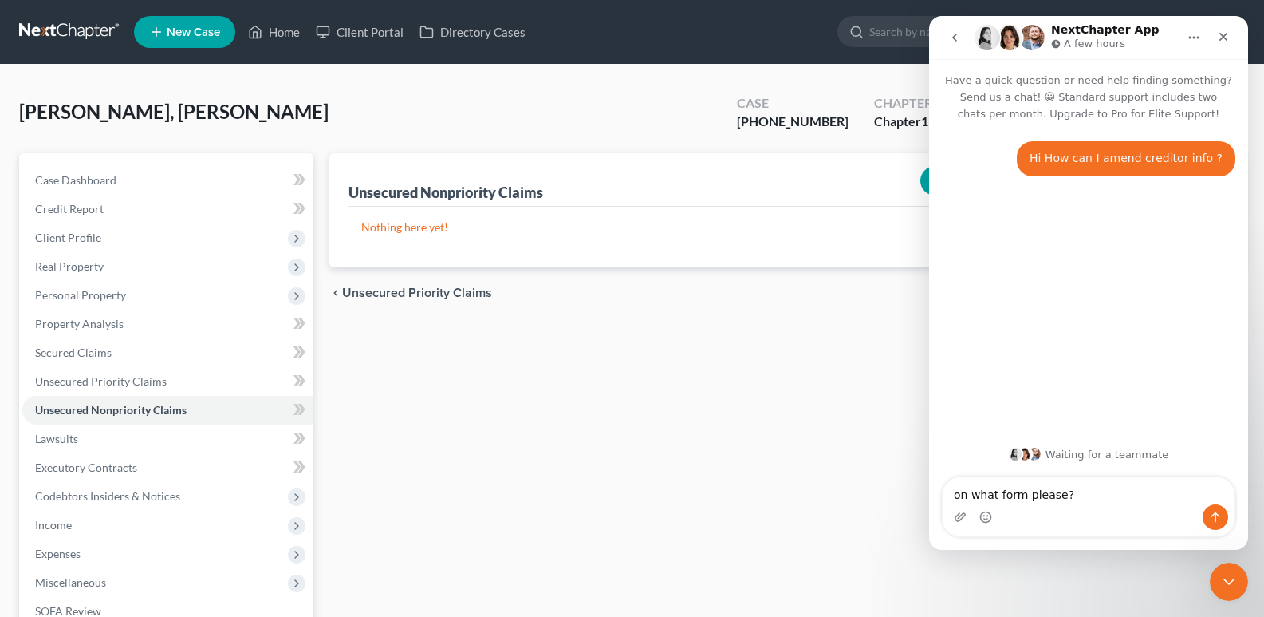
type textarea "on what form please?"
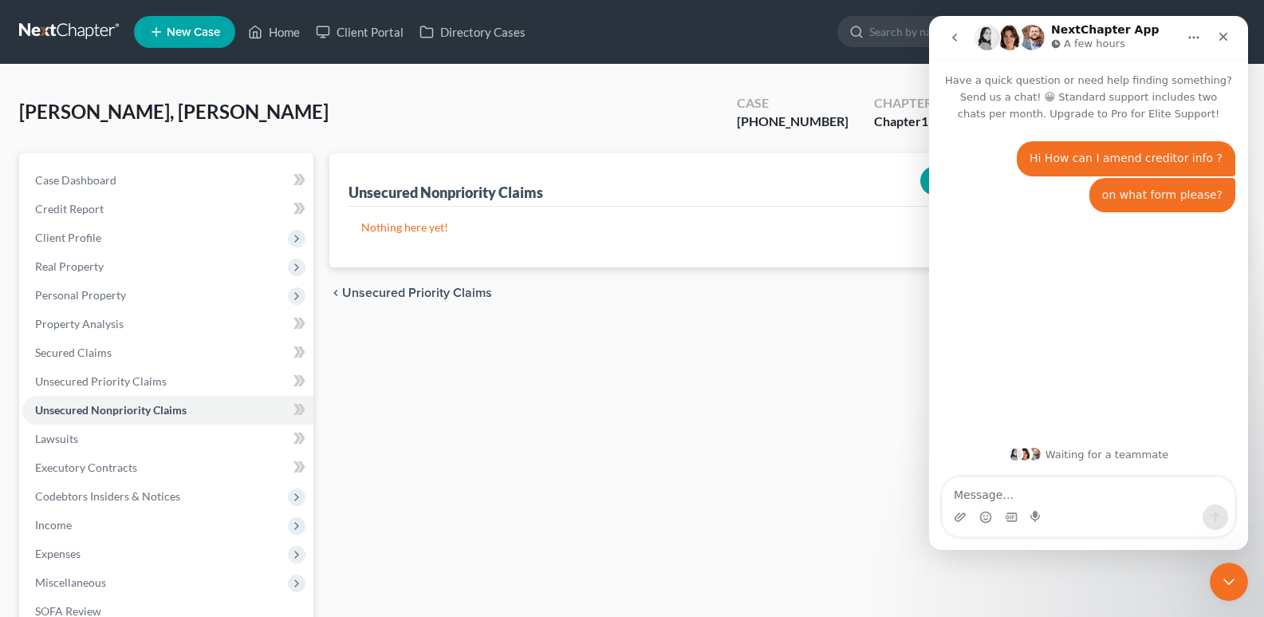
click at [14, 317] on div "Case Dashboard Payments Invoices Payments Payments Credit Report Client Profile" at bounding box center [166, 484] width 310 height 663
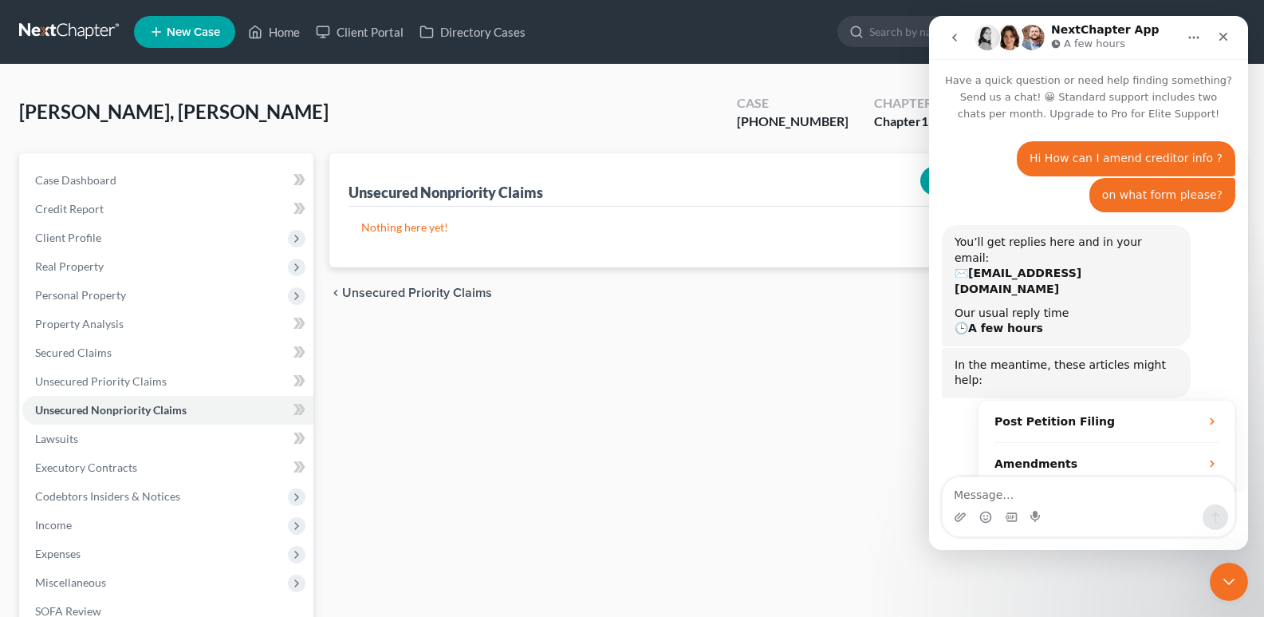
scroll to position [105, 0]
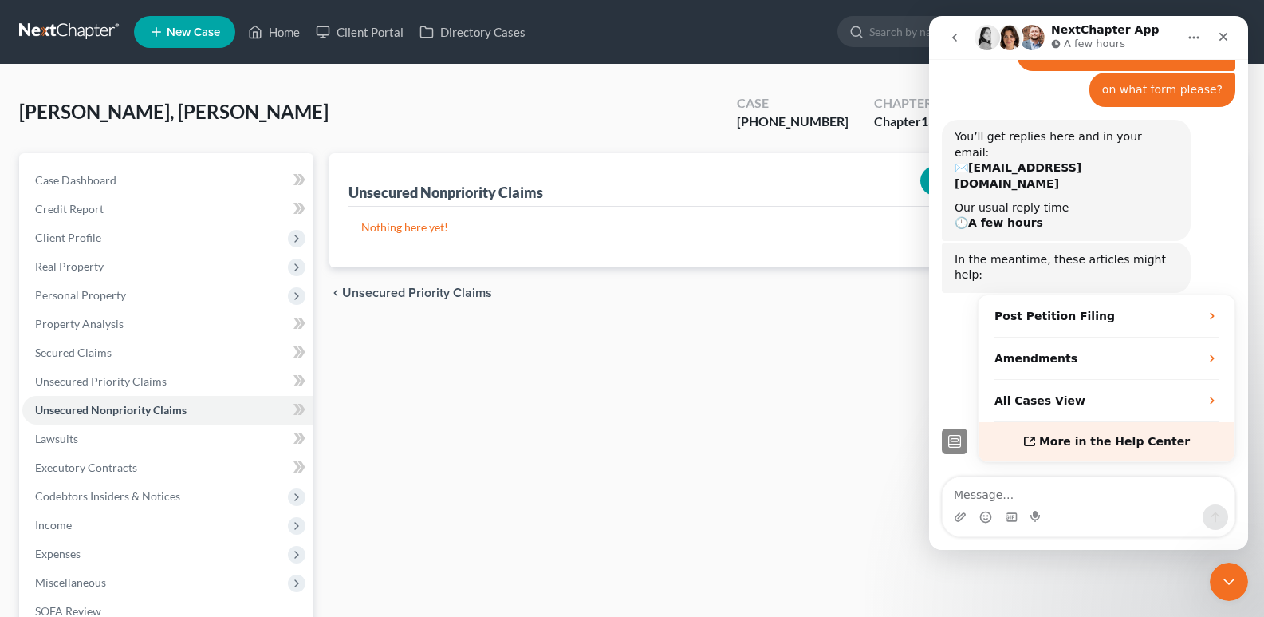
click at [1119, 435] on span "More in the Help Center" at bounding box center [1114, 442] width 151 height 14
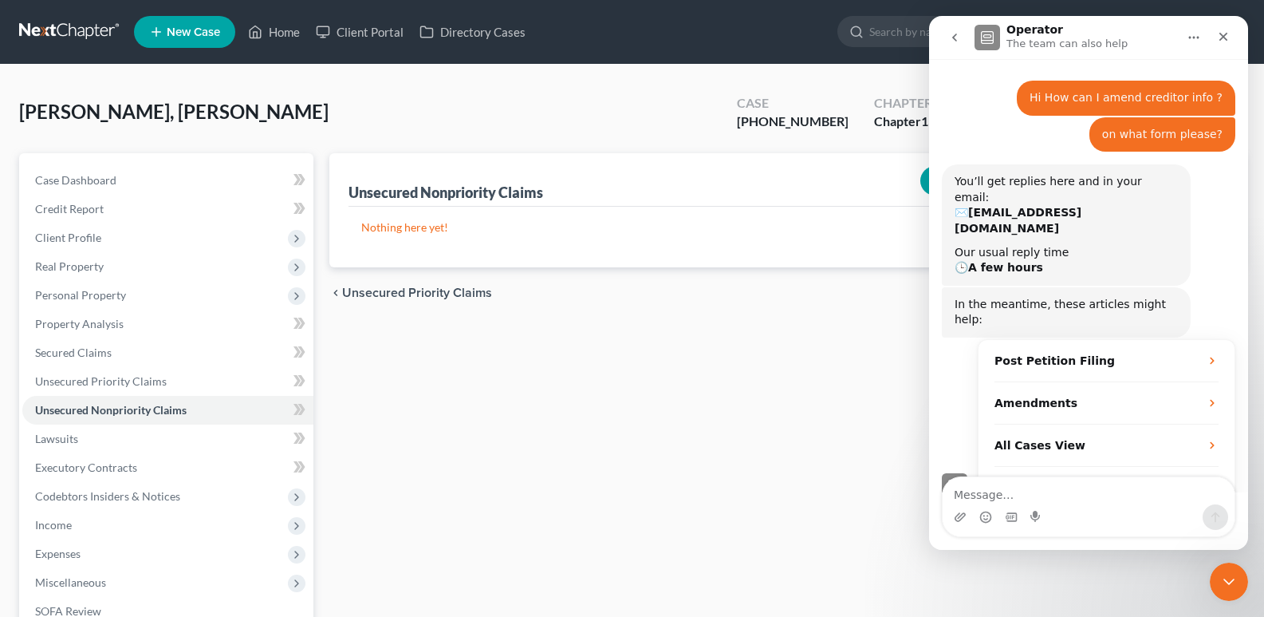
drag, startPoint x: 1238, startPoint y: 357, endPoint x: 1136, endPoint y: 227, distance: 166.0
click at [1238, 356] on div "Hi How can I amend creditor info ? Kevin • 23m ago on what form please? Kevin •…" at bounding box center [1088, 293] width 319 height 464
click at [1088, 395] on div "Amendments" at bounding box center [1097, 403] width 205 height 17
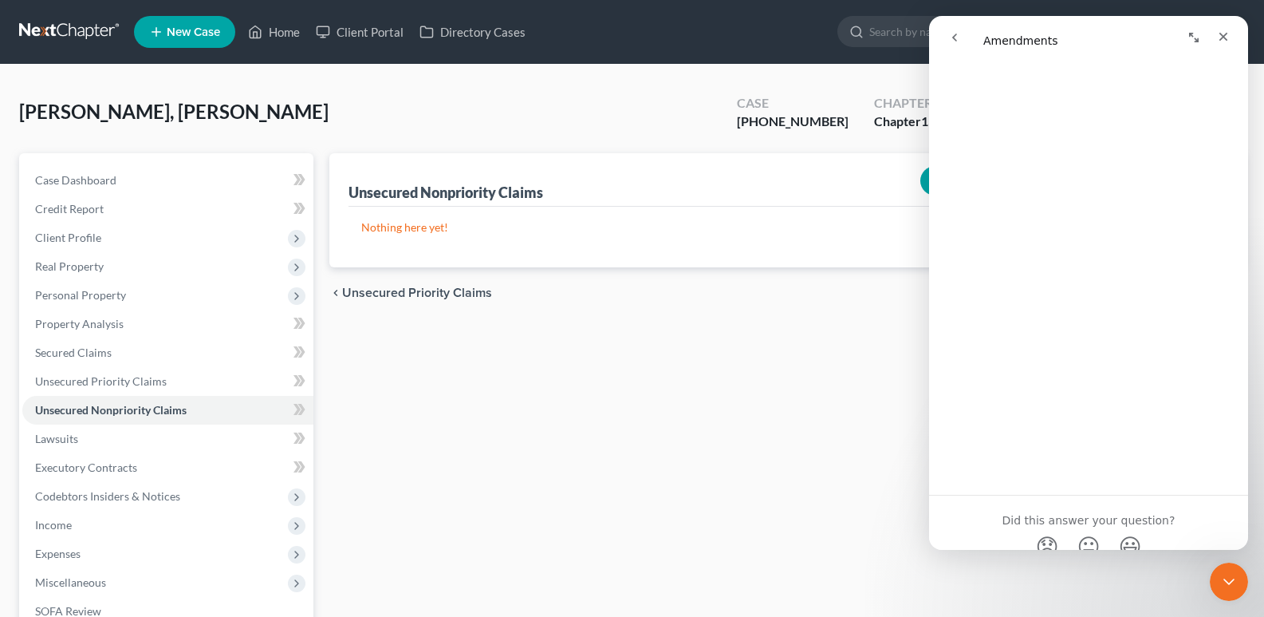
scroll to position [1540, 0]
click at [495, 96] on div "Chan, Tak Ching Upgraded Case 1-25-43244 Chapter Chapter 13 Status Filed Distri…" at bounding box center [632, 118] width 1226 height 69
click at [953, 35] on icon "go back" at bounding box center [955, 37] width 13 height 13
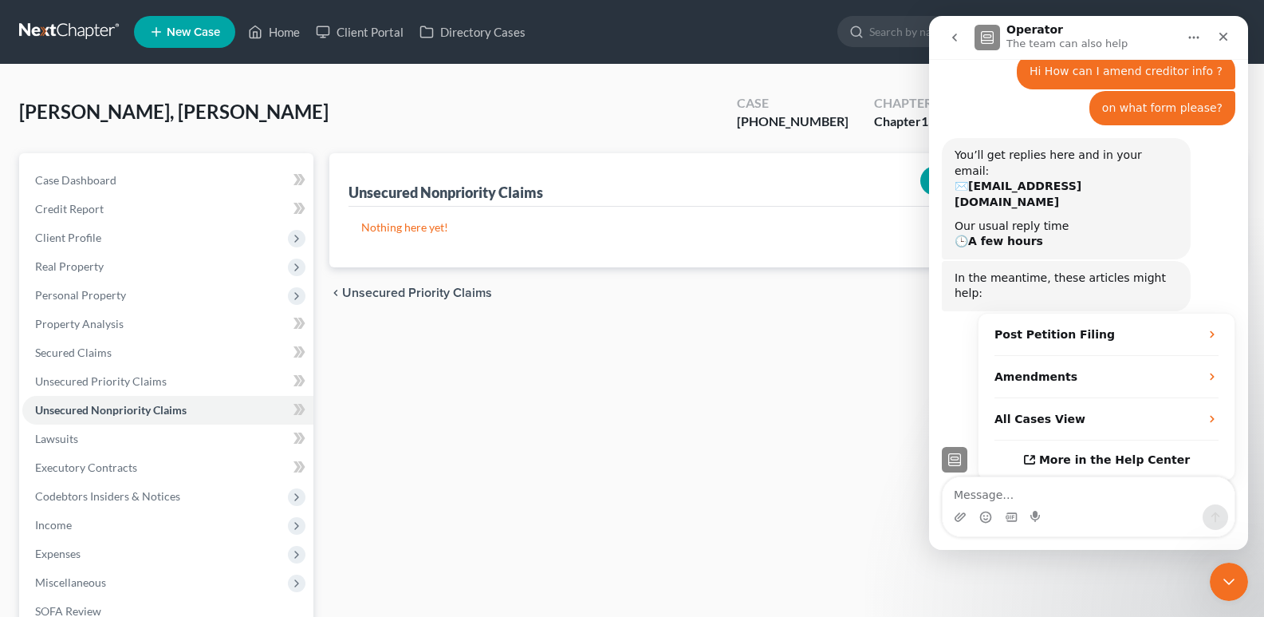
scroll to position [0, 0]
click at [953, 35] on icon "go back" at bounding box center [955, 37] width 13 height 13
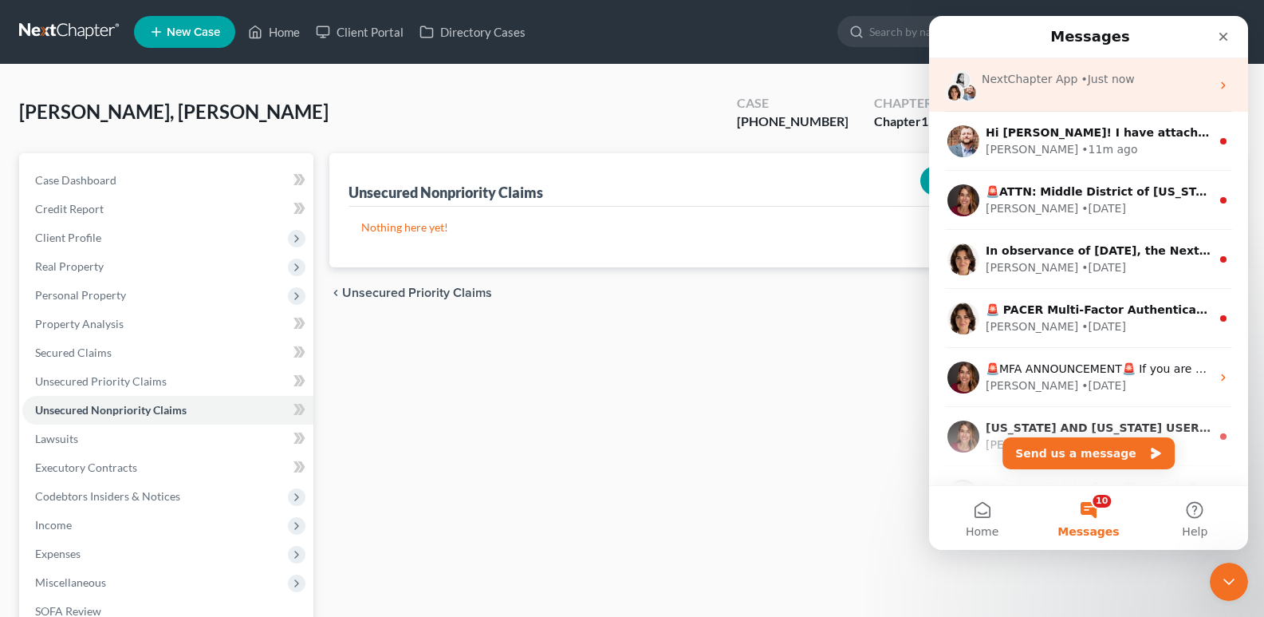
click at [1063, 77] on div "NextChapter App" at bounding box center [1030, 79] width 96 height 17
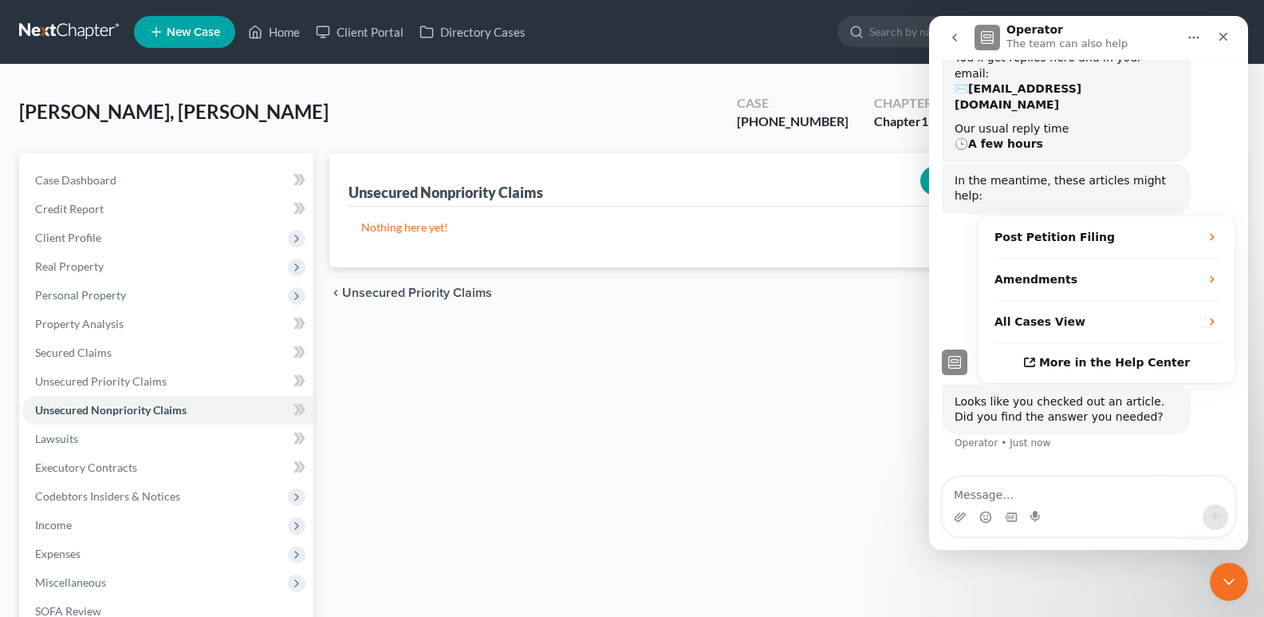
scroll to position [185, 0]
click at [1218, 37] on icon "Close" at bounding box center [1223, 36] width 13 height 13
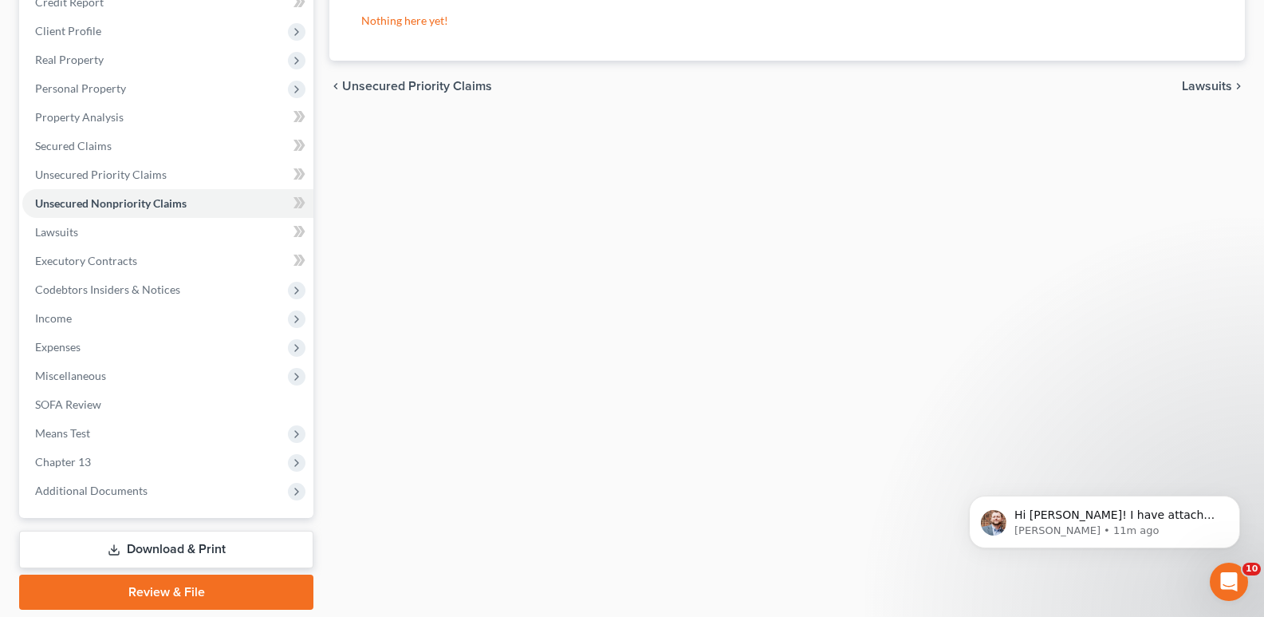
scroll to position [260, 0]
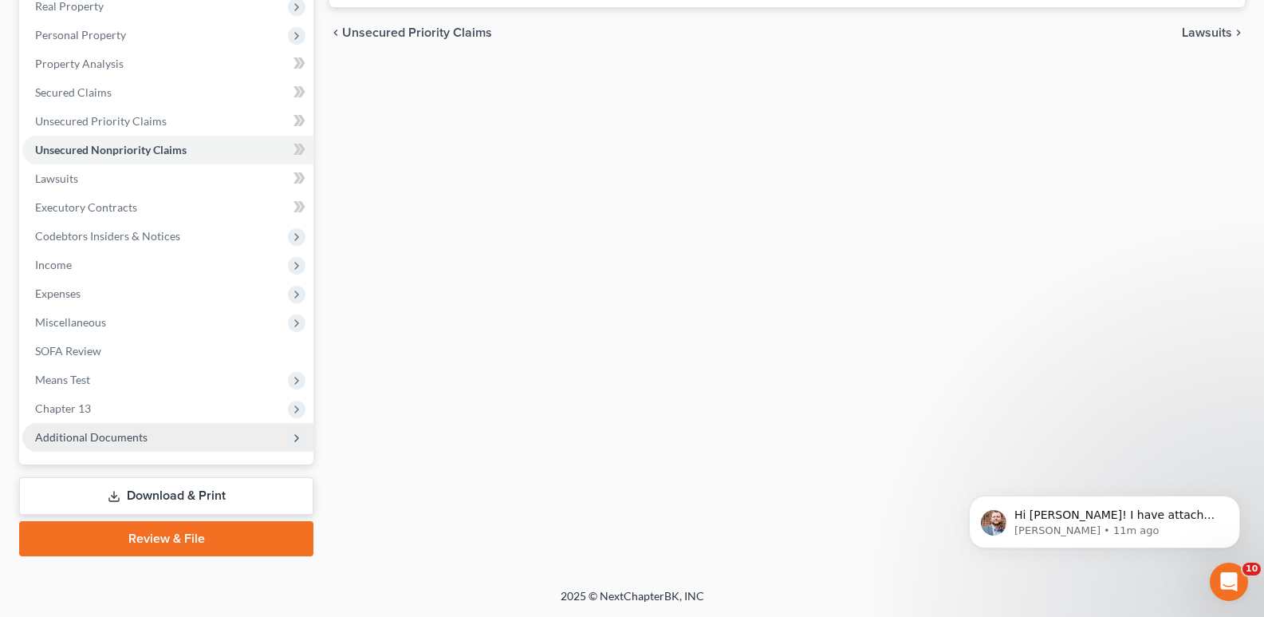
click at [150, 435] on span "Additional Documents" at bounding box center [167, 437] width 291 height 29
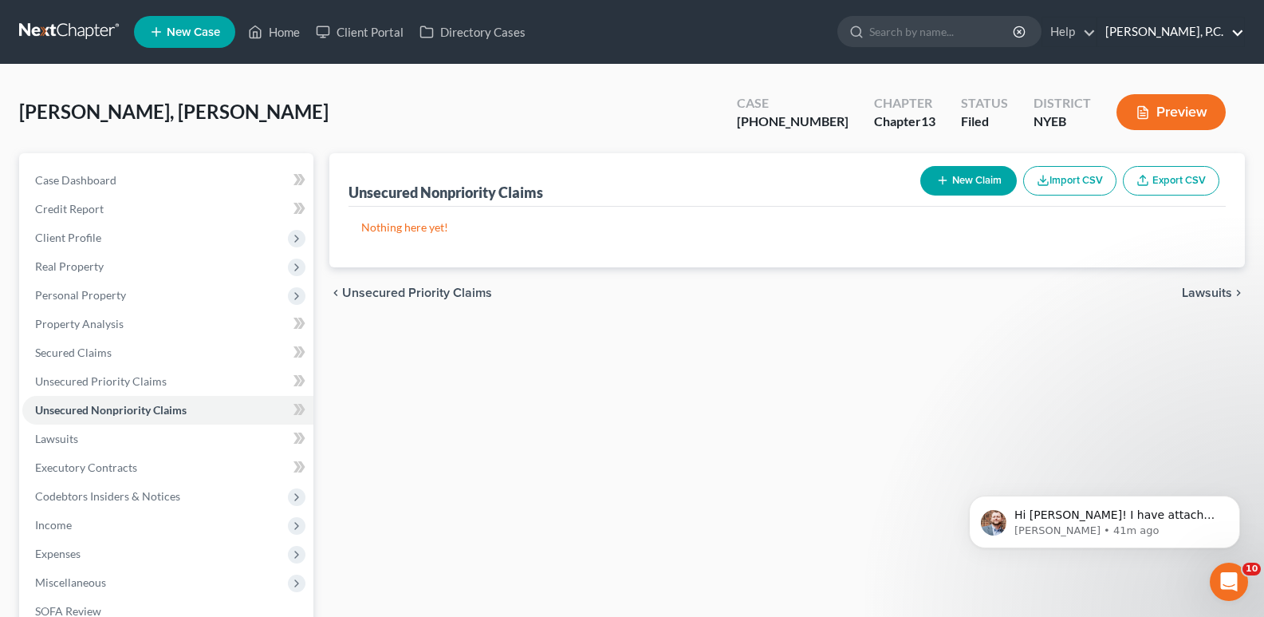
scroll to position [404, 0]
